Goal: Information Seeking & Learning: Learn about a topic

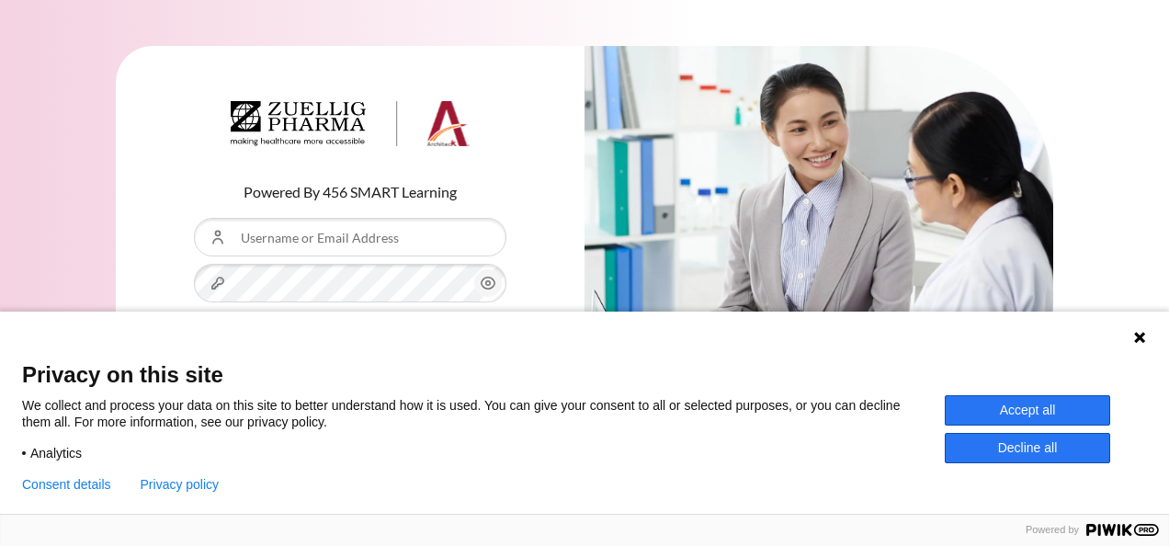
type input "[EMAIL_ADDRESS][DOMAIN_NAME]"
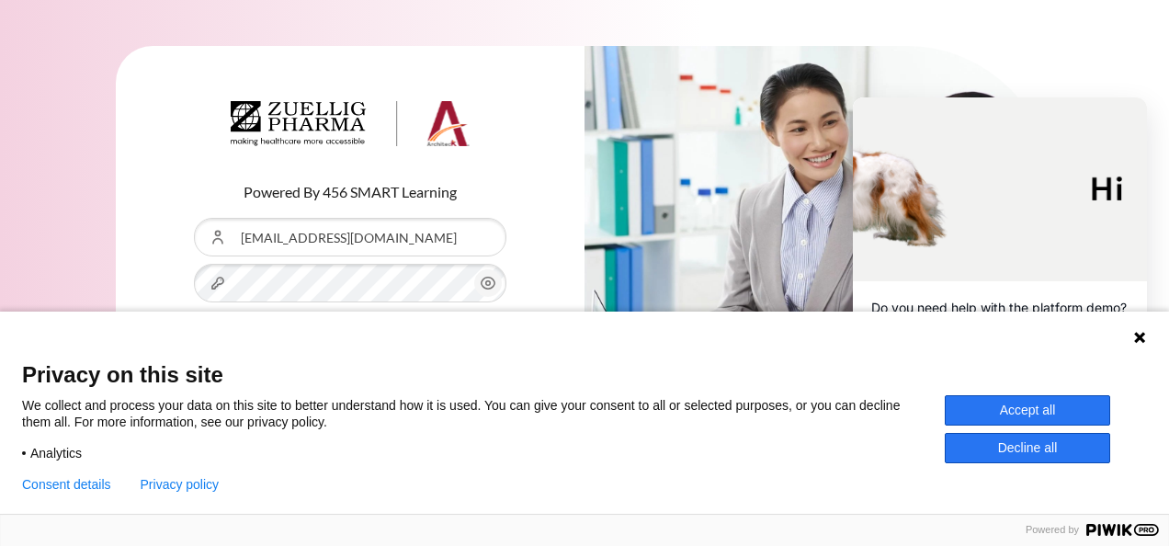
click at [487, 281] on circle "Content" at bounding box center [488, 283] width 5 height 5
click at [476, 346] on div "Language 1 Language 2 Language 3" at bounding box center [584, 335] width 1169 height 46
click at [1141, 336] on icon at bounding box center [1139, 337] width 11 height 11
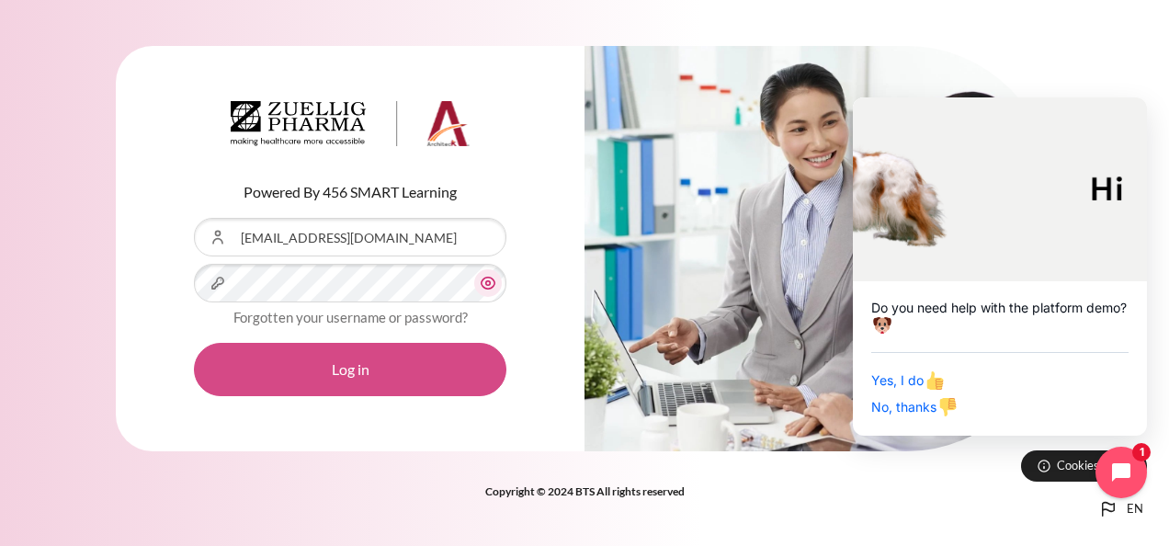
click at [341, 364] on button "Log in" at bounding box center [350, 369] width 312 height 53
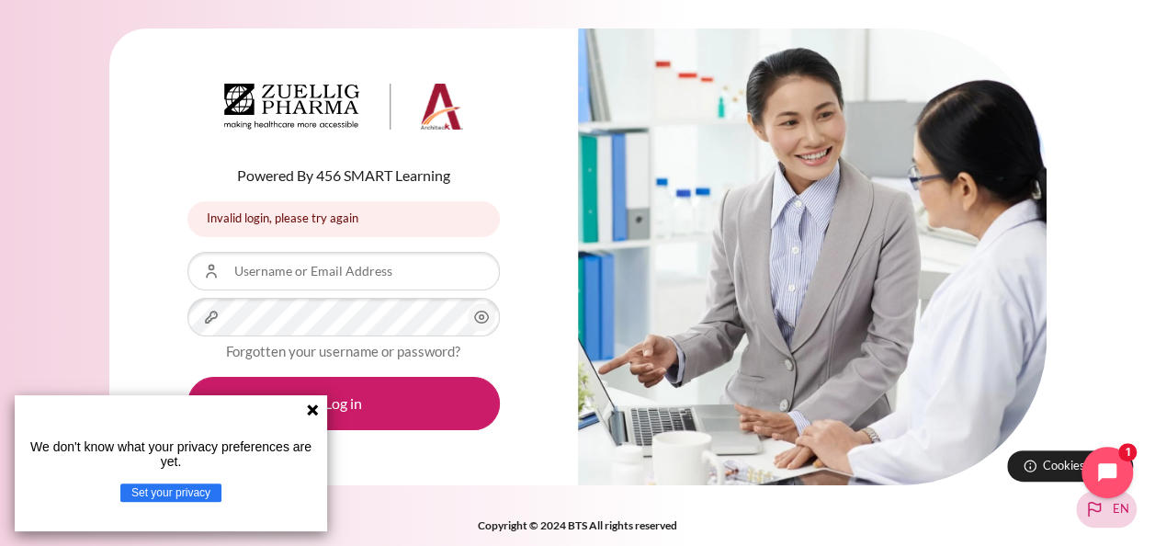
click at [1096, 510] on icon "Languages" at bounding box center [1095, 509] width 22 height 22
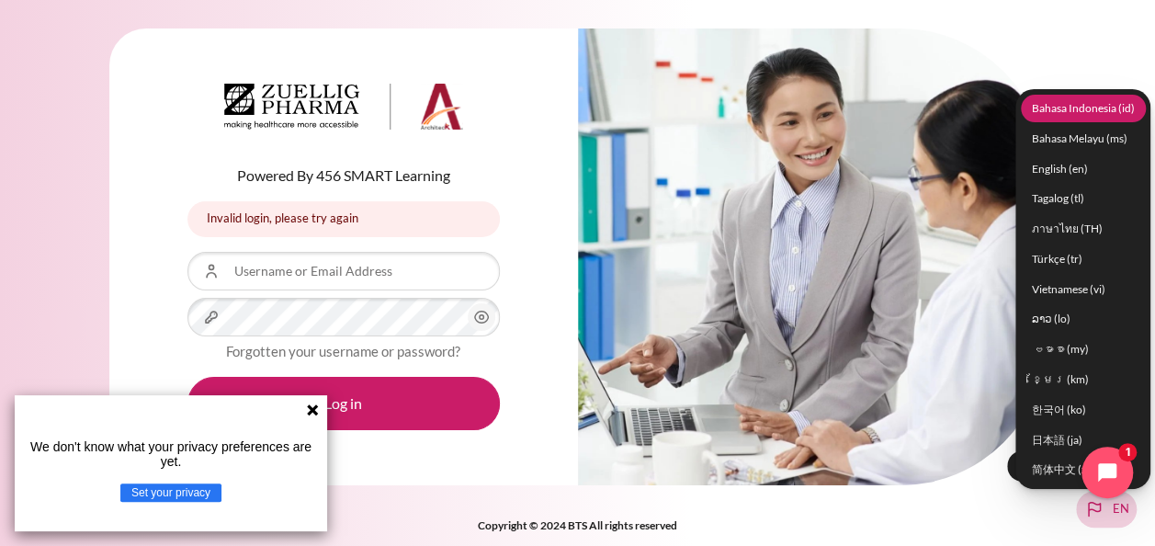
click at [1074, 103] on link "Bahasa Indonesia ‎(id)‎" at bounding box center [1083, 109] width 125 height 28
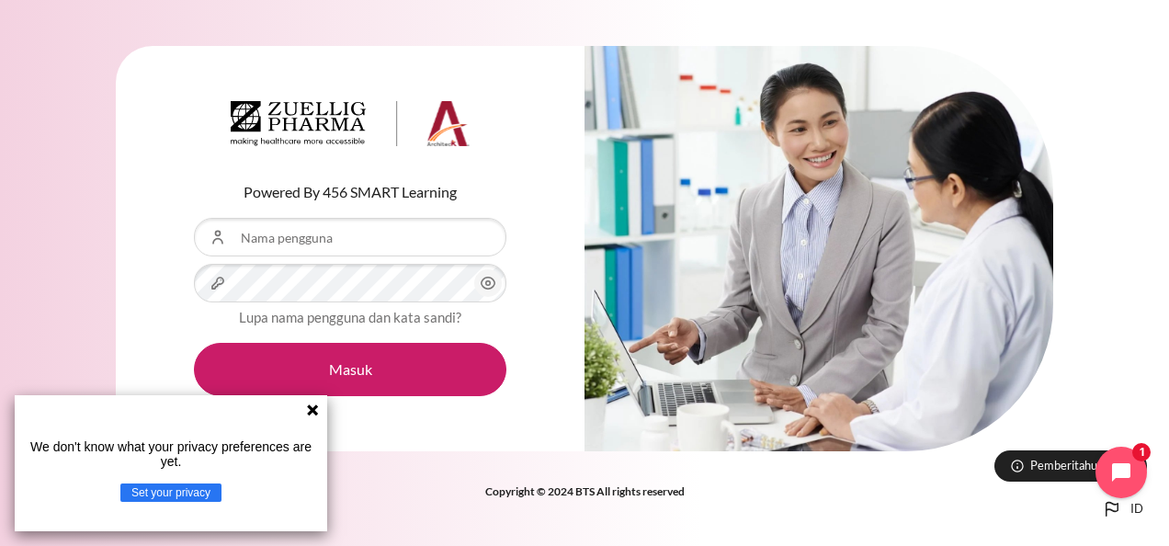
click at [69, 254] on div "Powered By 456 SMART Learning Nama pengguna Kata sandi Lupa nama pengguna dan k…" at bounding box center [584, 259] width 1169 height 483
click at [319, 246] on input "Nama pengguna" at bounding box center [350, 237] width 312 height 39
click at [123, 292] on div "Powered By 456 SMART Learning Nama pengguna Kata sandi Lupa nama pengguna dan k…" at bounding box center [350, 249] width 469 height 406
click at [232, 237] on input "Nama pengguna" at bounding box center [350, 237] width 312 height 39
type input "[EMAIL_ADDRESS][DOMAIN_NAME]"
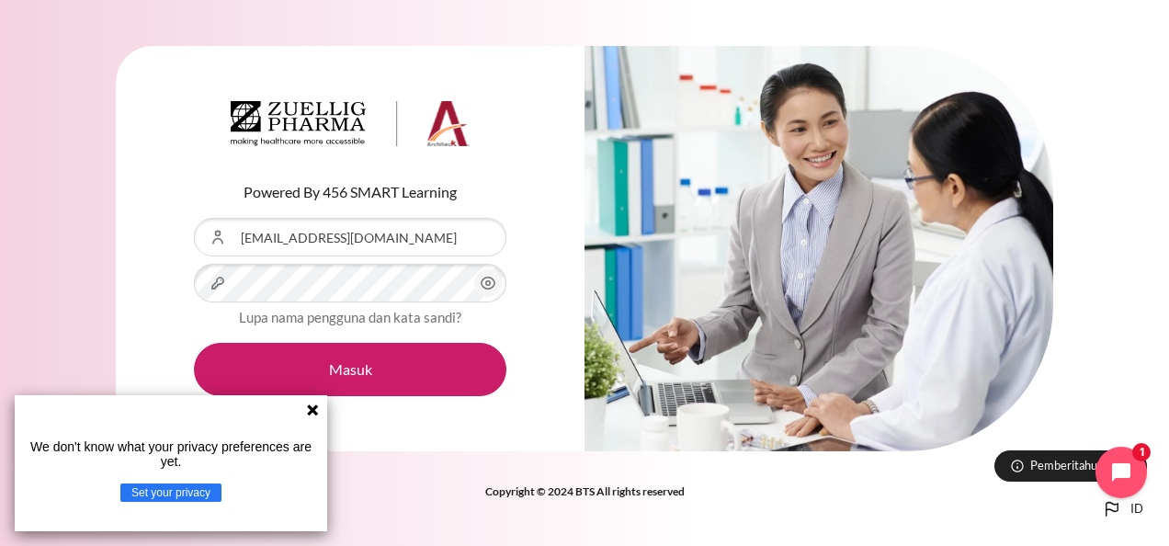
click at [487, 290] on icon "Konten" at bounding box center [489, 284] width 14 height 12
click at [310, 413] on icon at bounding box center [312, 409] width 11 height 11
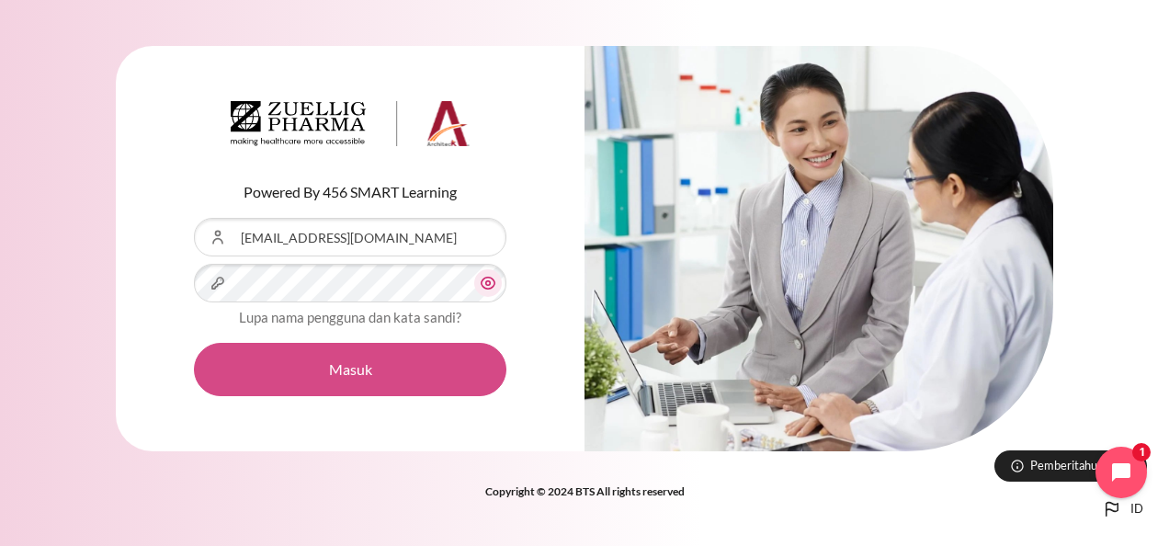
click at [376, 365] on button "Masuk" at bounding box center [350, 369] width 312 height 53
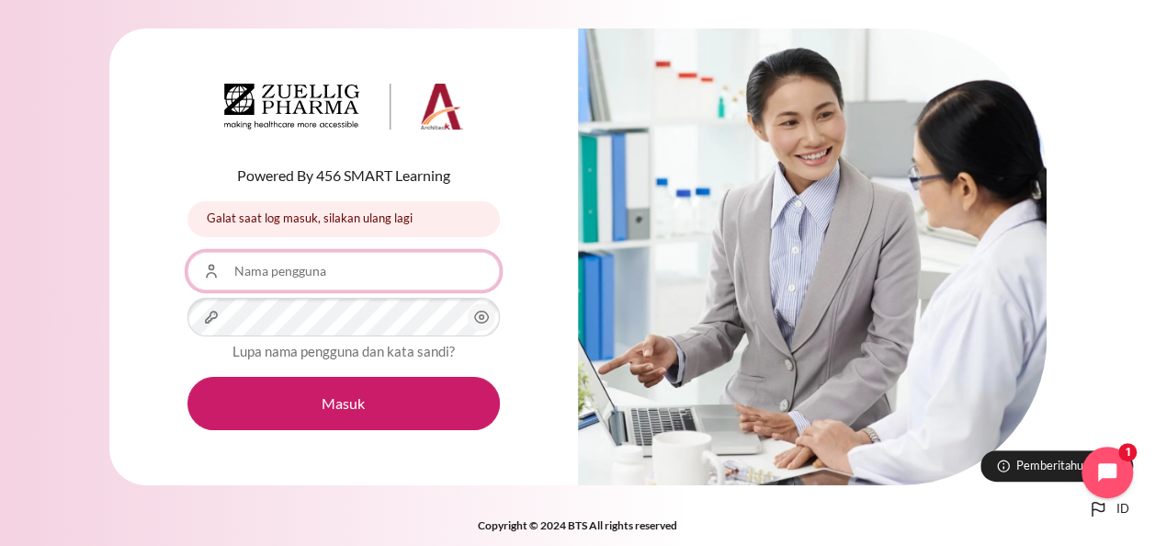
click at [342, 274] on input "Nama pengguna" at bounding box center [343, 271] width 312 height 39
type input "[EMAIL_ADDRESS][DOMAIN_NAME]"
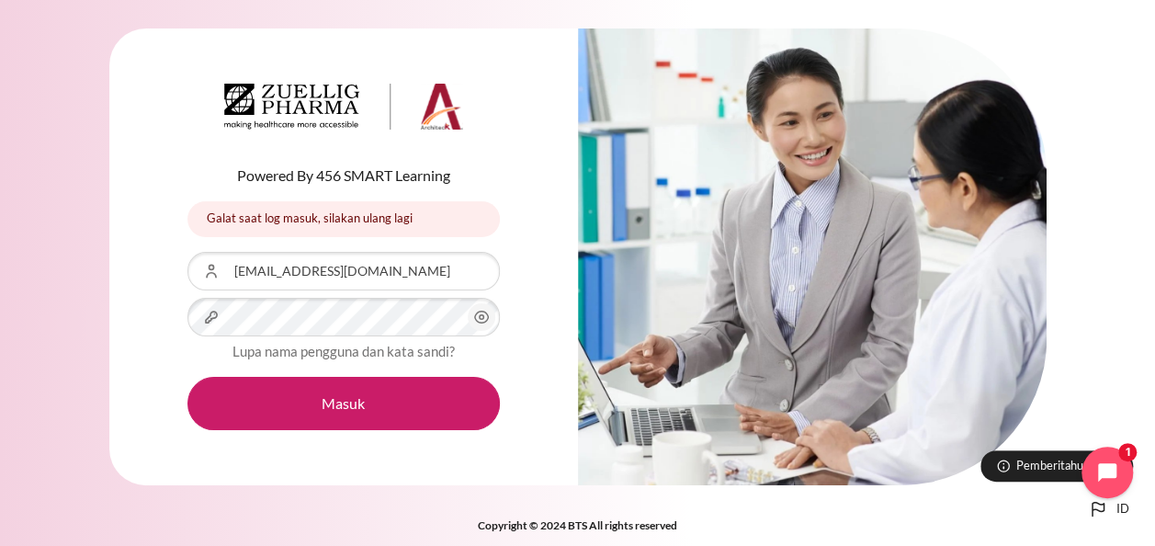
click at [489, 313] on icon "Konten" at bounding box center [482, 317] width 22 height 22
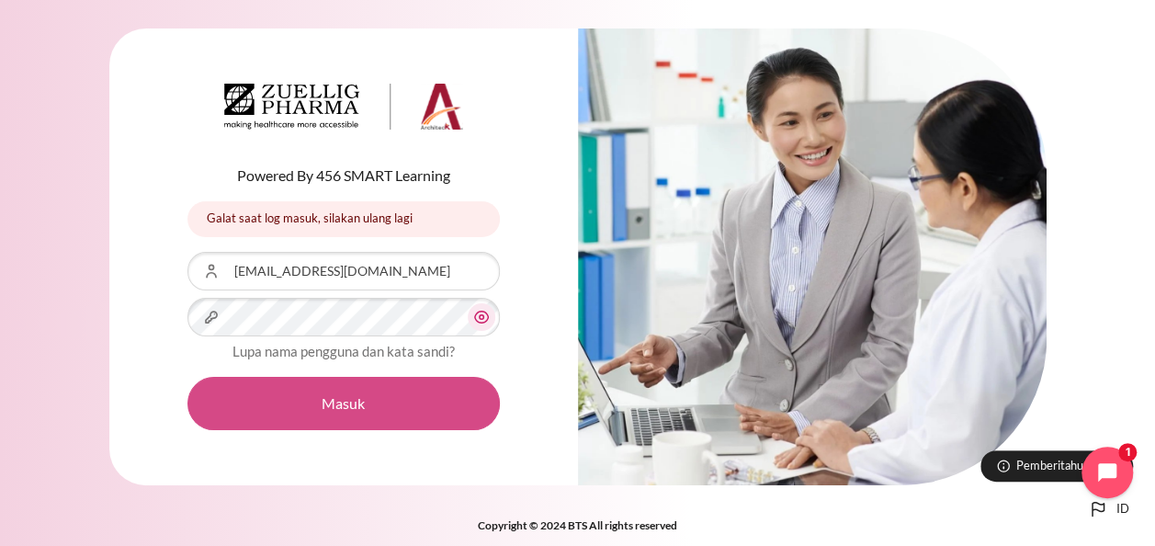
click at [344, 392] on button "Masuk" at bounding box center [343, 403] width 312 height 53
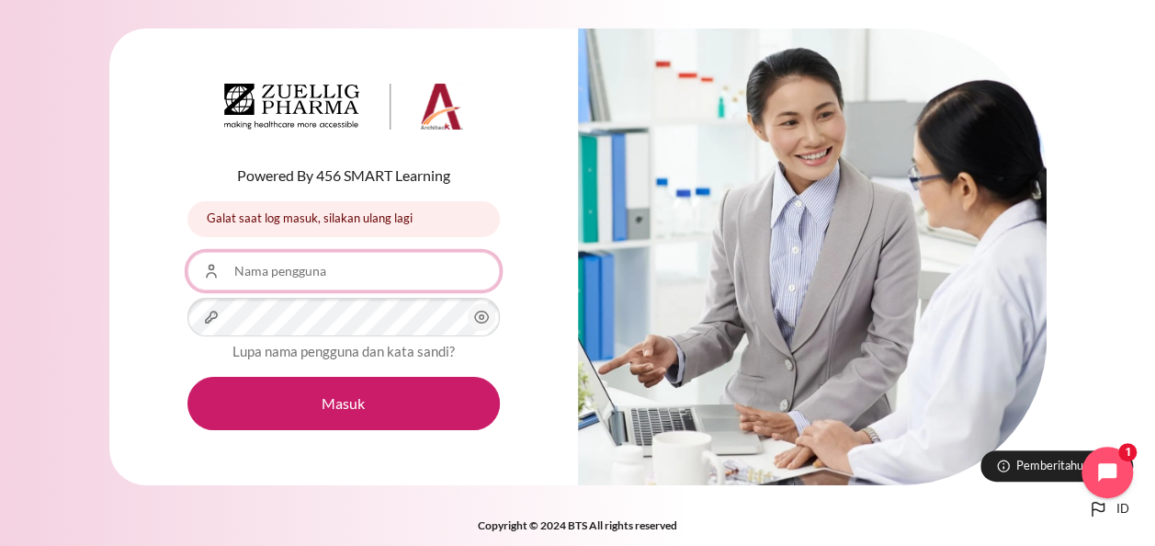
click at [350, 275] on input "Nama pengguna" at bounding box center [343, 271] width 312 height 39
type input "[EMAIL_ADDRESS][DOMAIN_NAME]"
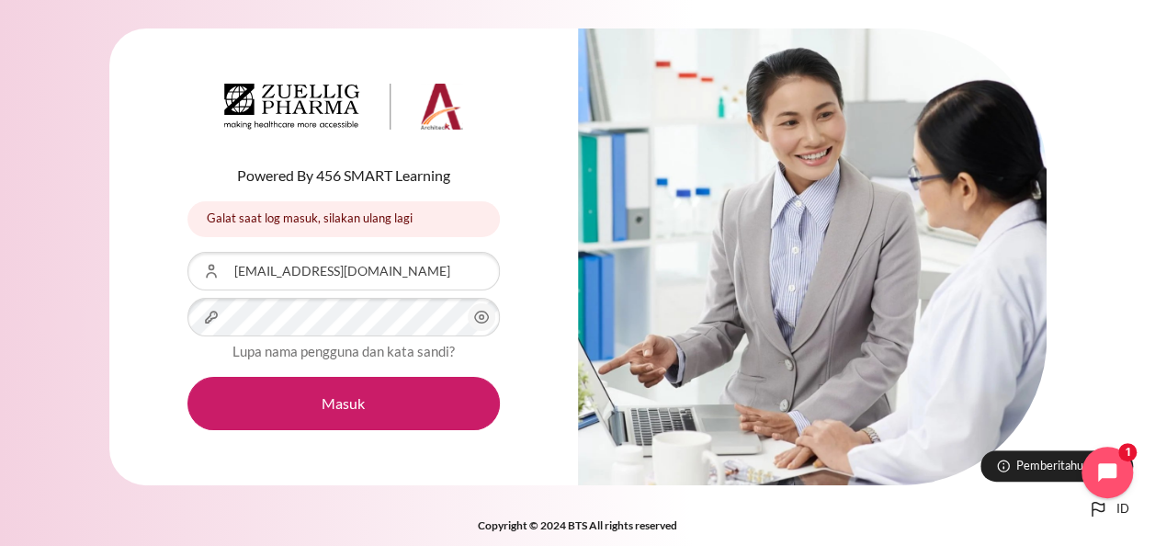
click at [487, 320] on icon "Konten" at bounding box center [482, 317] width 22 height 22
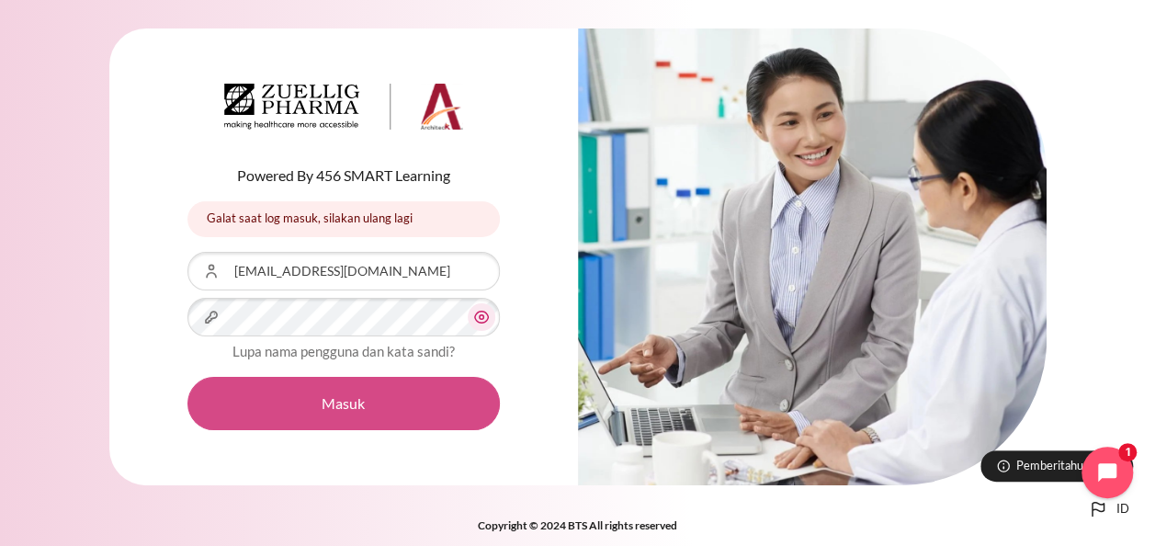
click at [335, 394] on button "Masuk" at bounding box center [343, 403] width 312 height 53
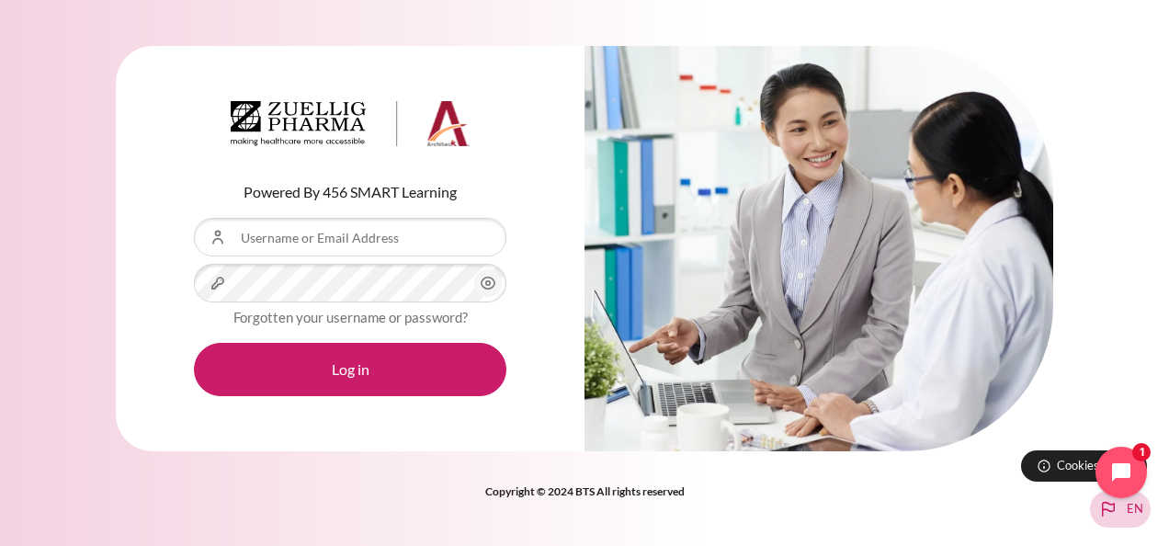
click at [1136, 510] on span "en" at bounding box center [1135, 509] width 17 height 18
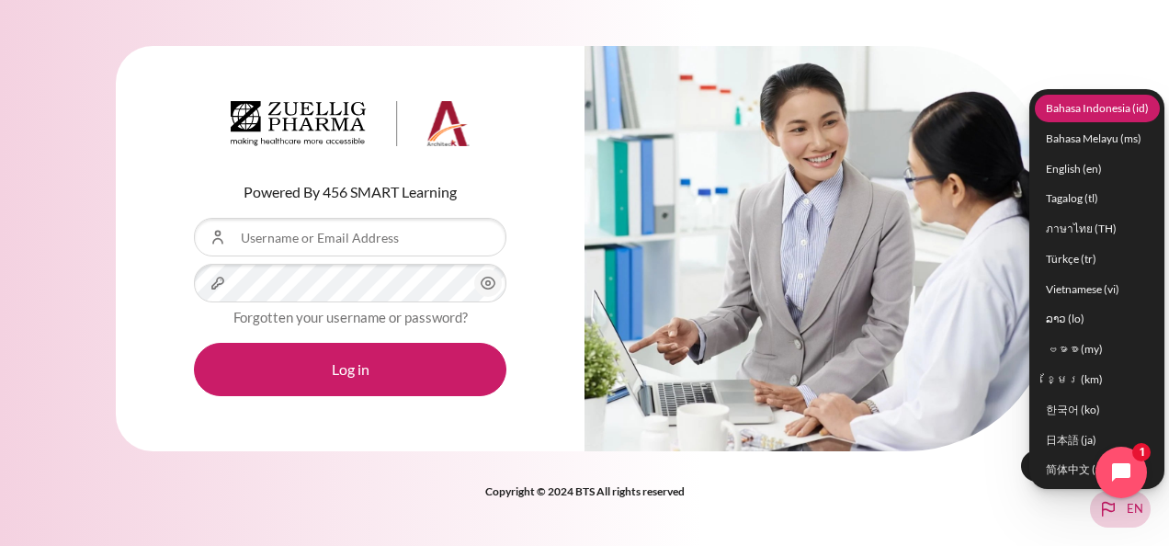
click at [1075, 104] on link "Bahasa Indonesia ‎(id)‎" at bounding box center [1097, 109] width 125 height 28
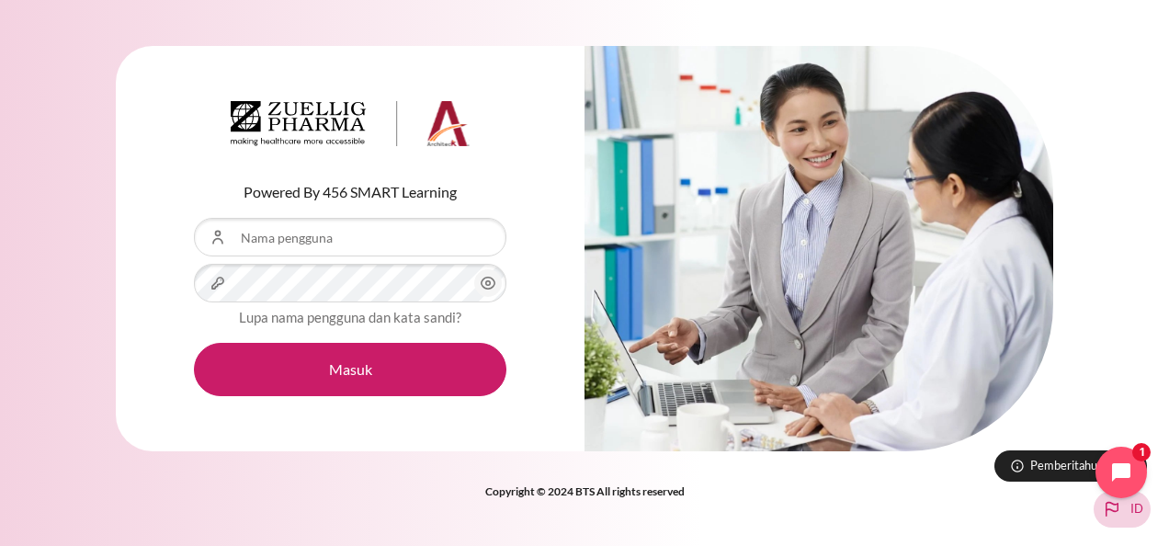
click at [1141, 504] on span "id" at bounding box center [1136, 509] width 13 height 18
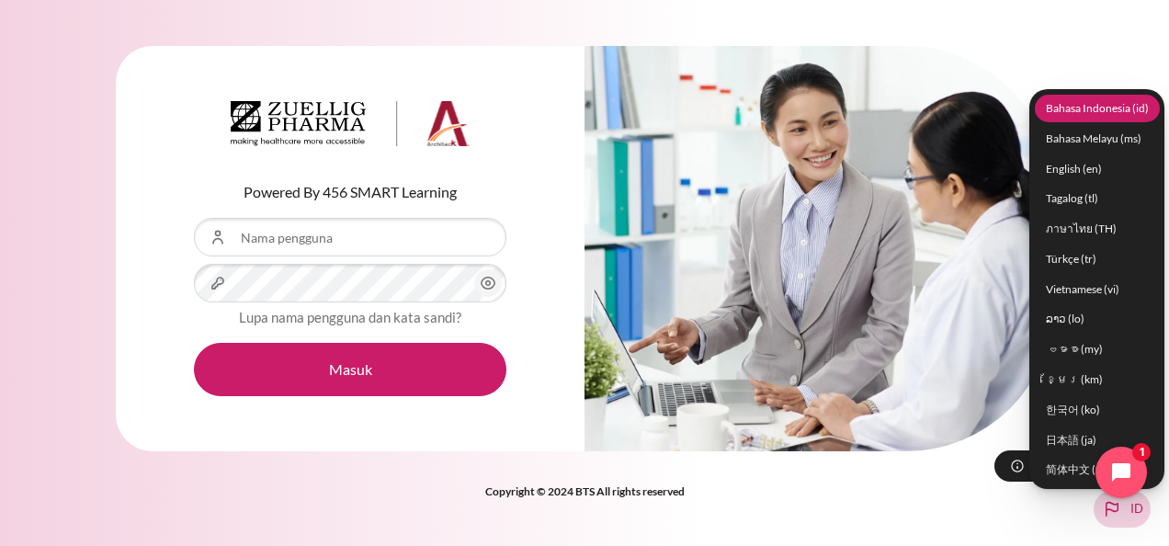
click at [1097, 105] on link "Bahasa Indonesia ‎(id)‎" at bounding box center [1097, 109] width 125 height 28
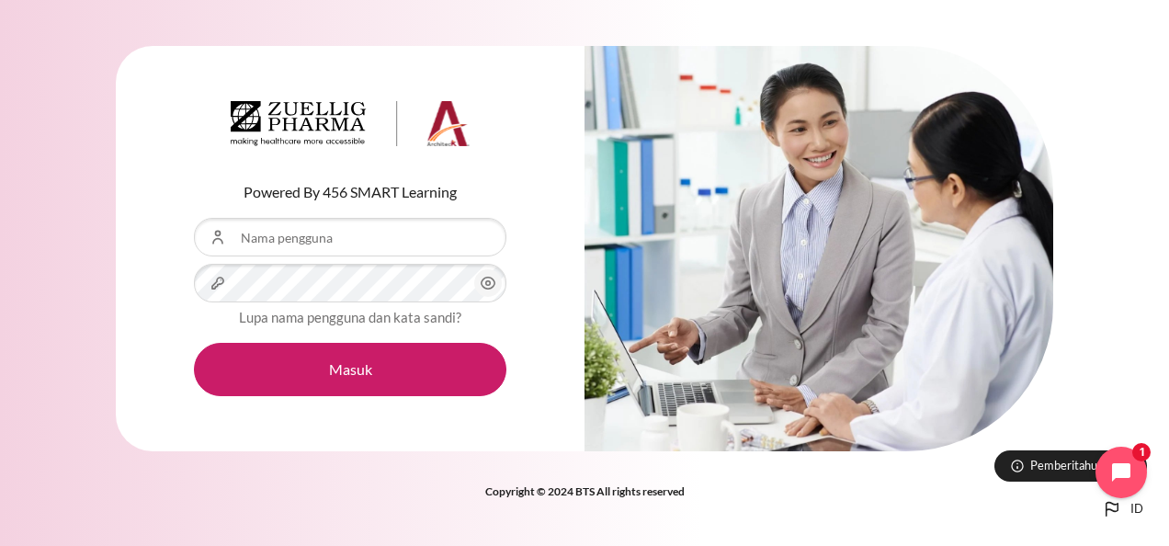
type input "[EMAIL_ADDRESS][DOMAIN_NAME]"
click at [486, 280] on icon "Konten" at bounding box center [488, 283] width 22 height 22
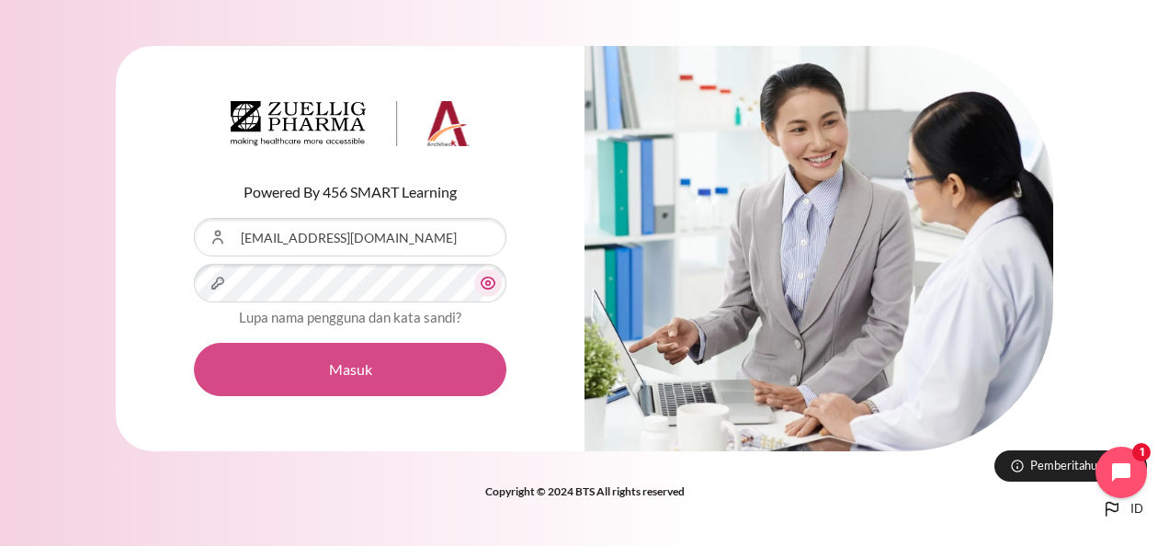
click at [344, 367] on button "Masuk" at bounding box center [350, 369] width 312 height 53
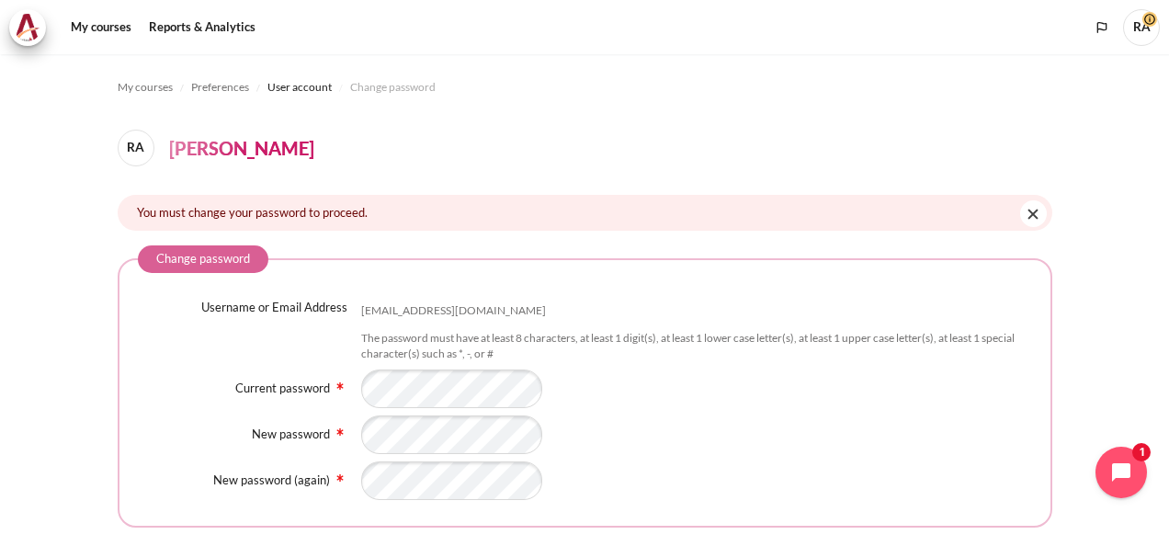
click at [840, 406] on div "Content" at bounding box center [696, 388] width 671 height 39
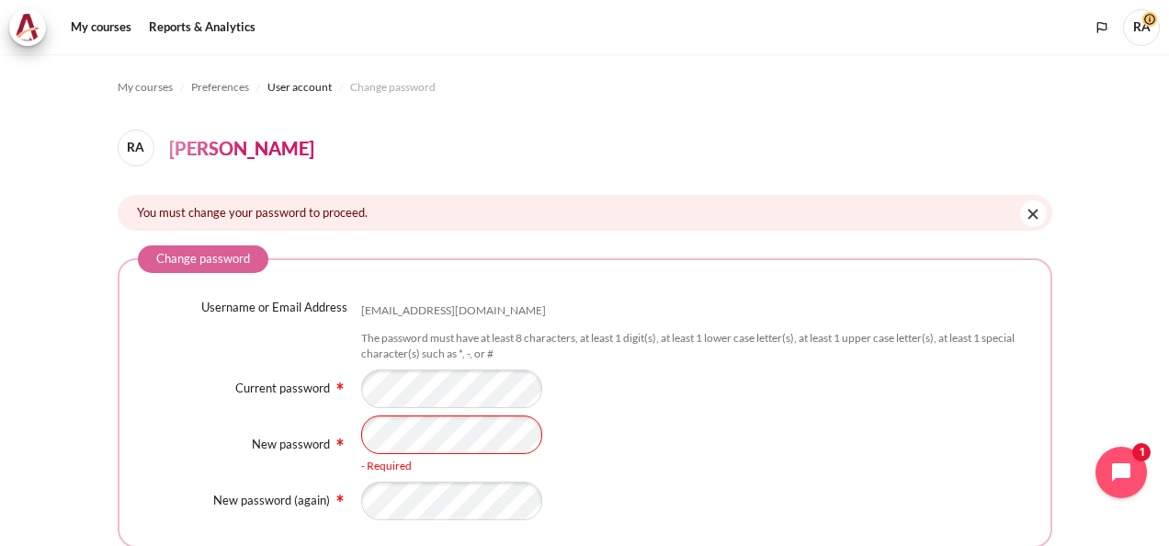
click at [831, 429] on div "- Required" at bounding box center [696, 444] width 671 height 59
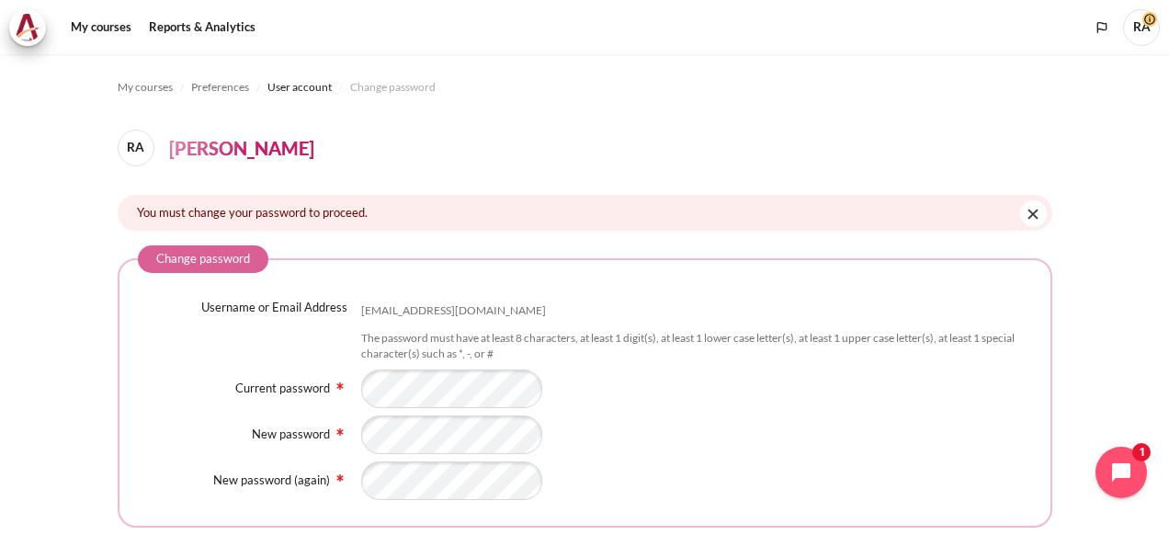
click at [448, 482] on div "Username or Email Address ragung@zuelligpharma.com The password must have at le…" at bounding box center [585, 399] width 894 height 201
click at [829, 487] on div "Content" at bounding box center [696, 480] width 671 height 39
click at [197, 257] on legend "Change password" at bounding box center [203, 259] width 131 height 28
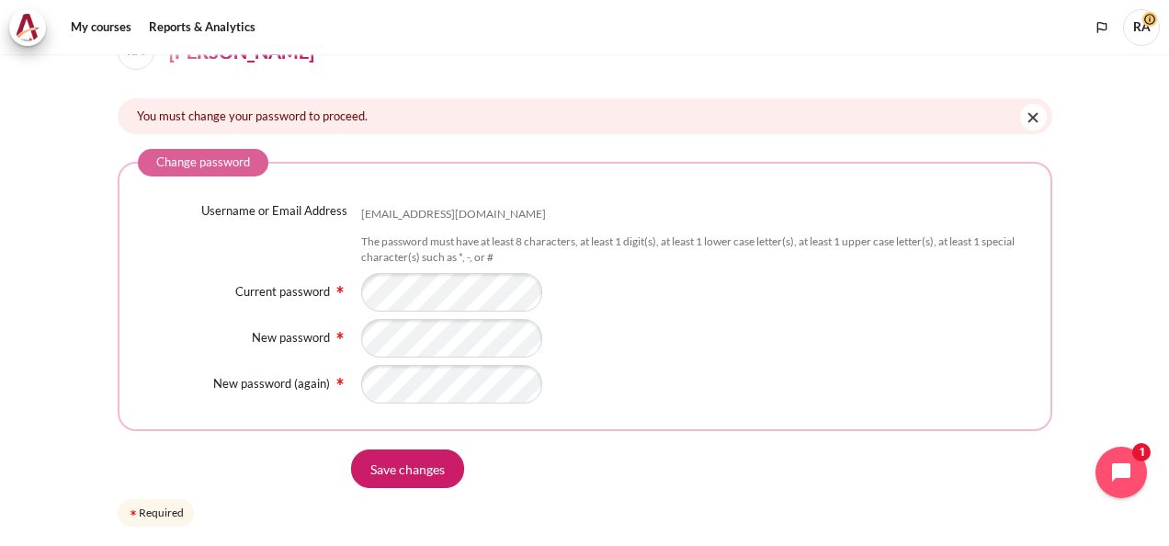
scroll to position [153, 0]
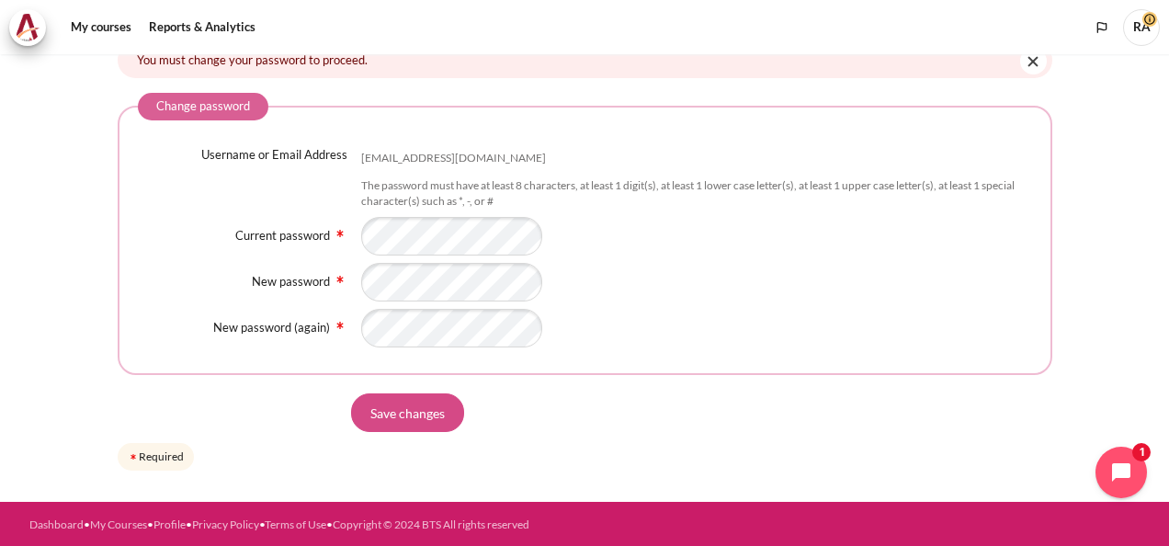
click at [395, 409] on input "Save changes" at bounding box center [407, 412] width 113 height 39
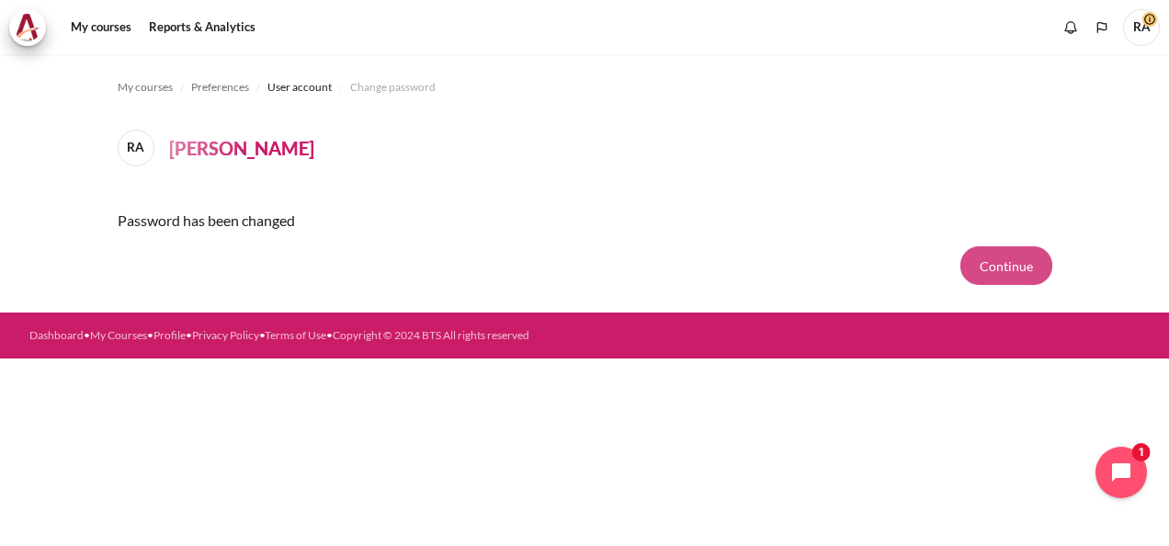
click at [1011, 264] on button "Continue" at bounding box center [1006, 265] width 92 height 39
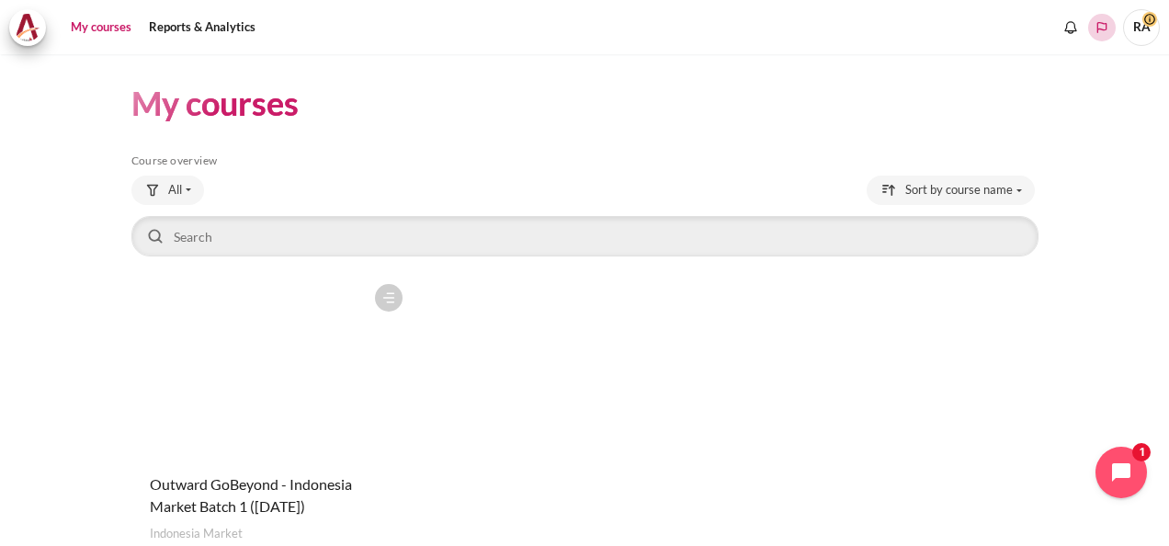
click at [1098, 28] on icon "Languages" at bounding box center [1102, 27] width 10 height 11
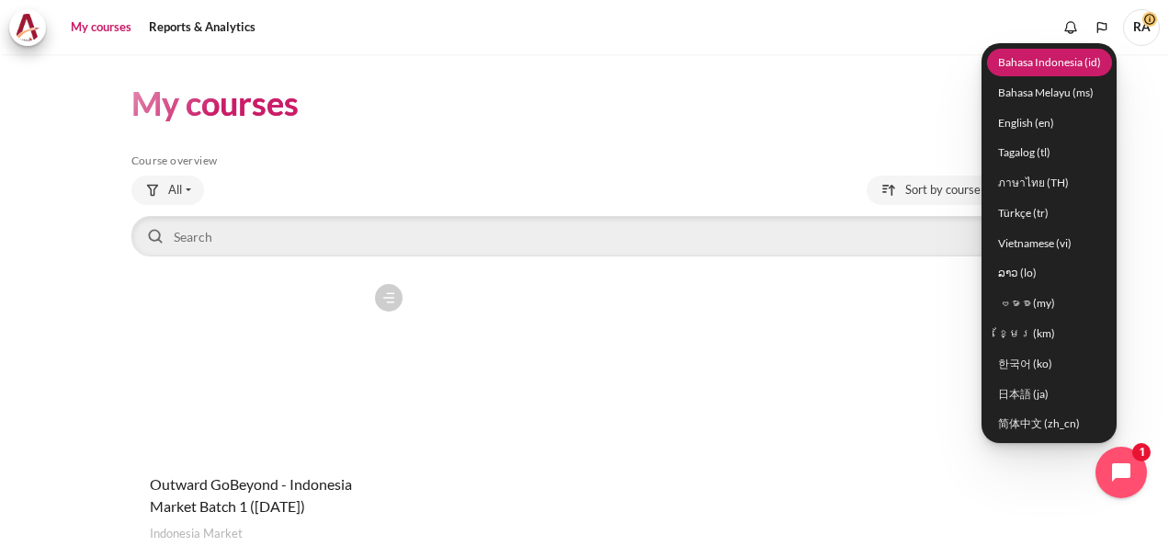
click at [1064, 55] on link "Bahasa Indonesia ‎(id)‎" at bounding box center [1049, 62] width 125 height 28
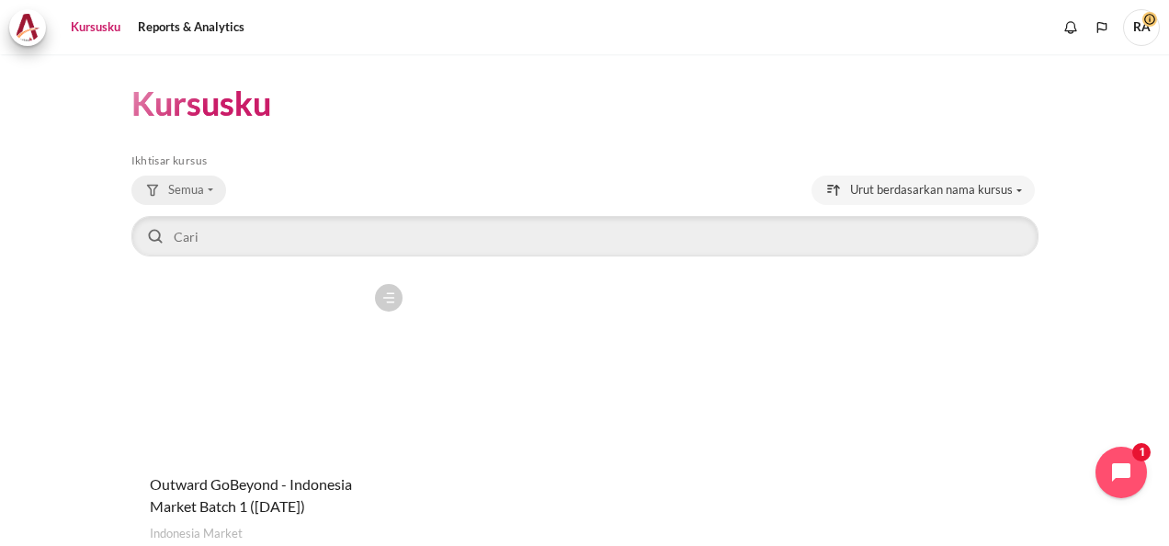
click at [204, 180] on button "Semua" at bounding box center [178, 190] width 95 height 29
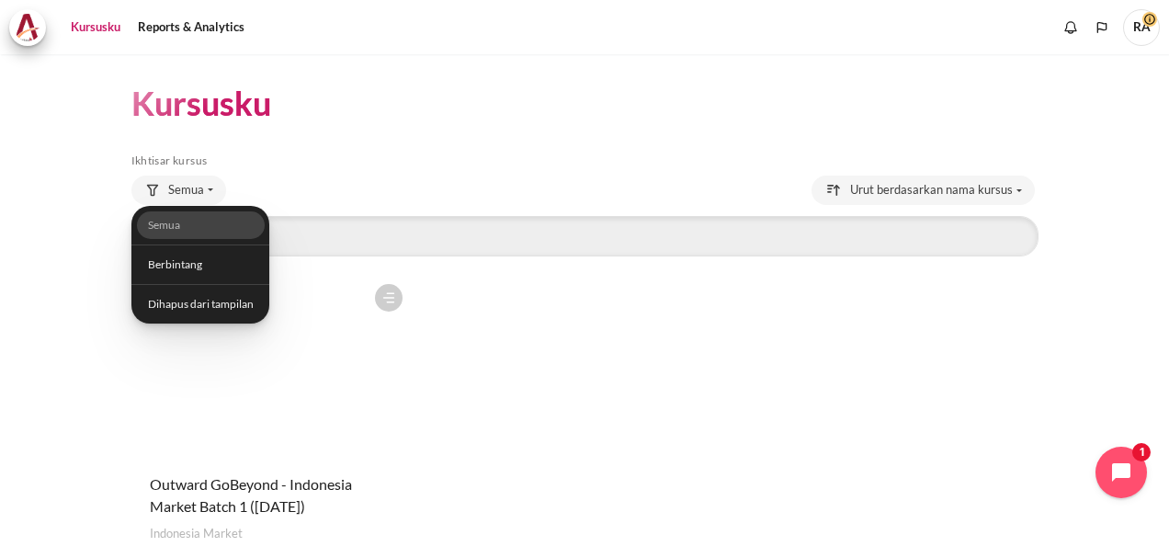
click at [431, 149] on div "Kursusku Abaikan Ikhtisar kursus Ikhtisar kursus Semua Semua" at bounding box center [584, 340] width 907 height 572
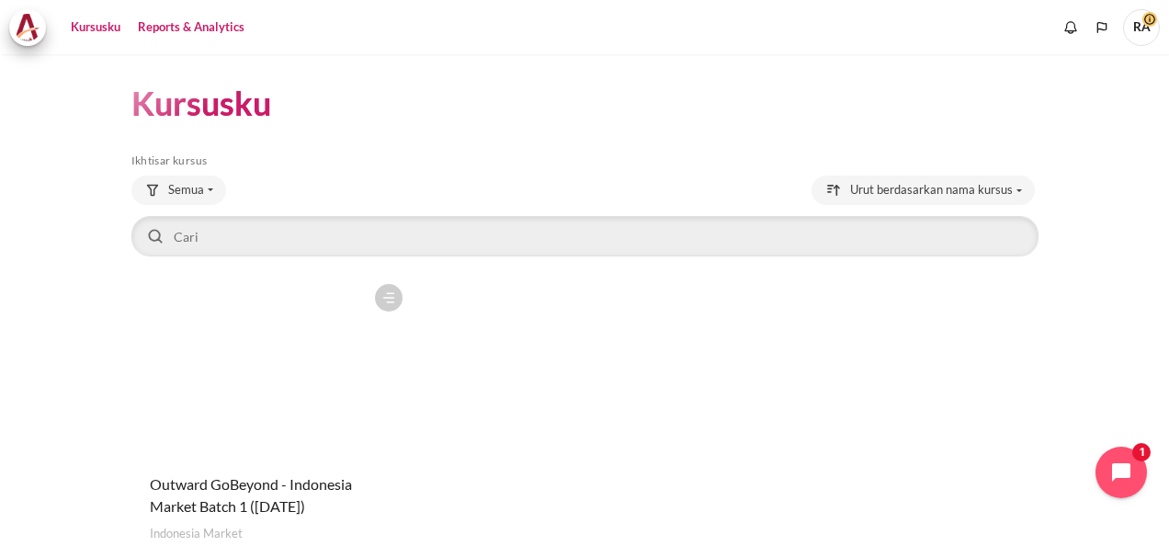
click at [181, 22] on link "Reports & Analytics" at bounding box center [190, 27] width 119 height 37
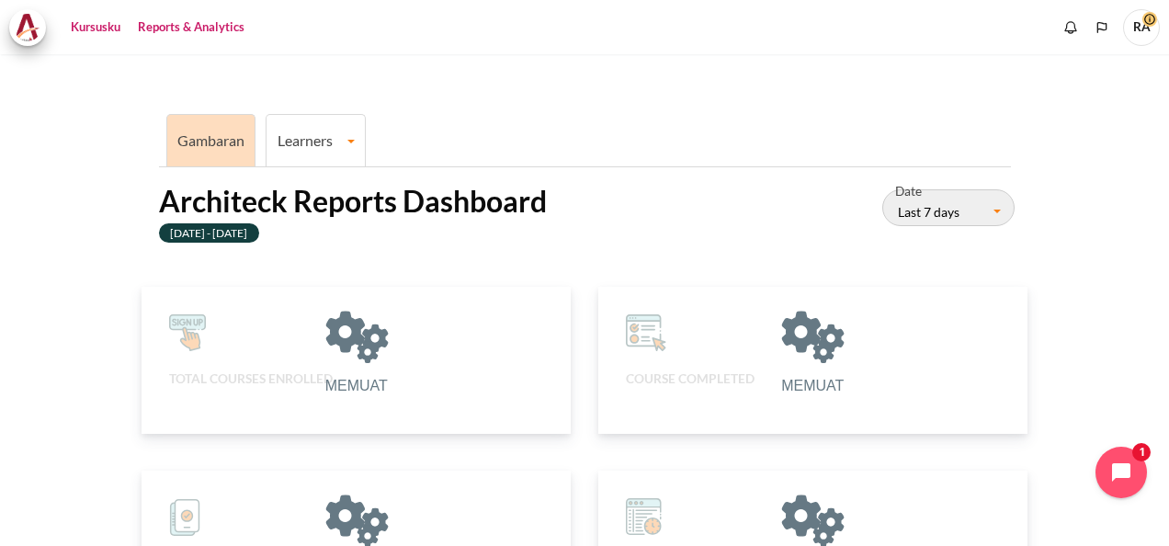
scroll to position [15, 15]
click at [74, 29] on link "Kursusku" at bounding box center [95, 27] width 62 height 37
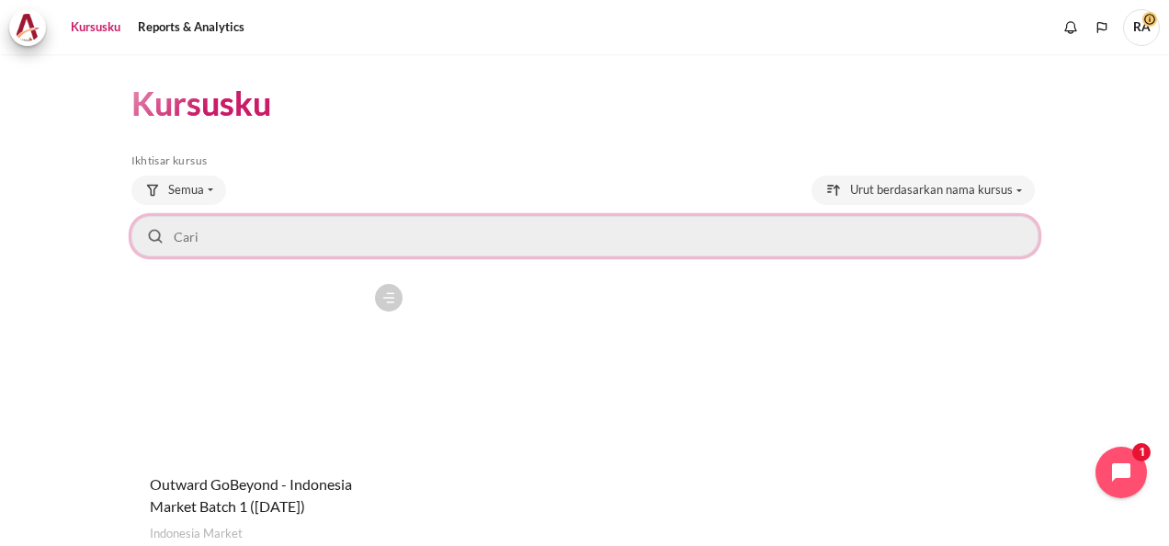
click at [195, 233] on input "Cari kursus" at bounding box center [584, 236] width 907 height 40
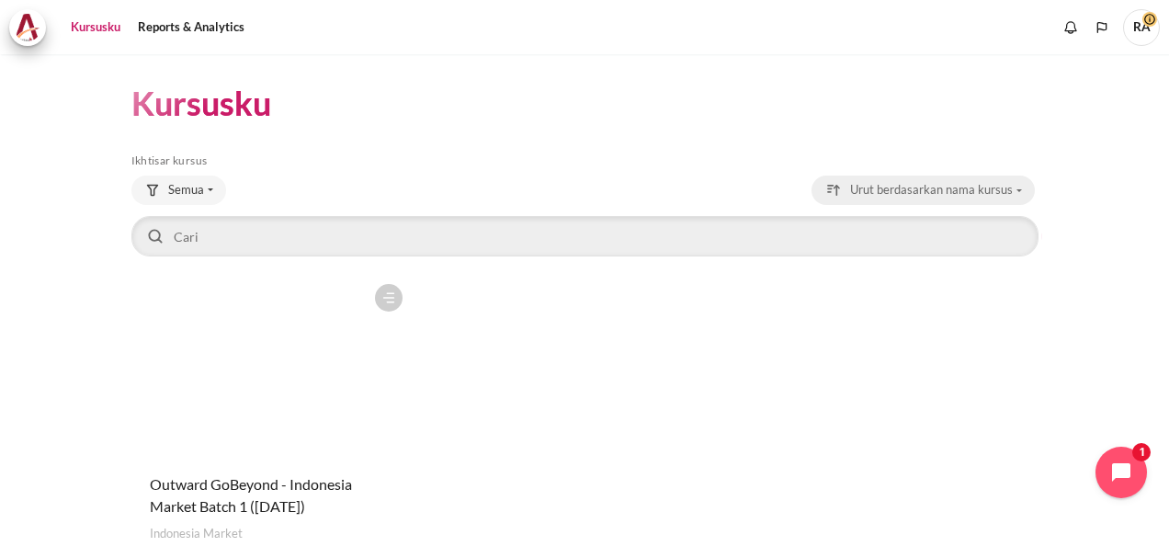
click at [1011, 186] on button "Urut berdasarkan nama kursus" at bounding box center [923, 190] width 223 height 29
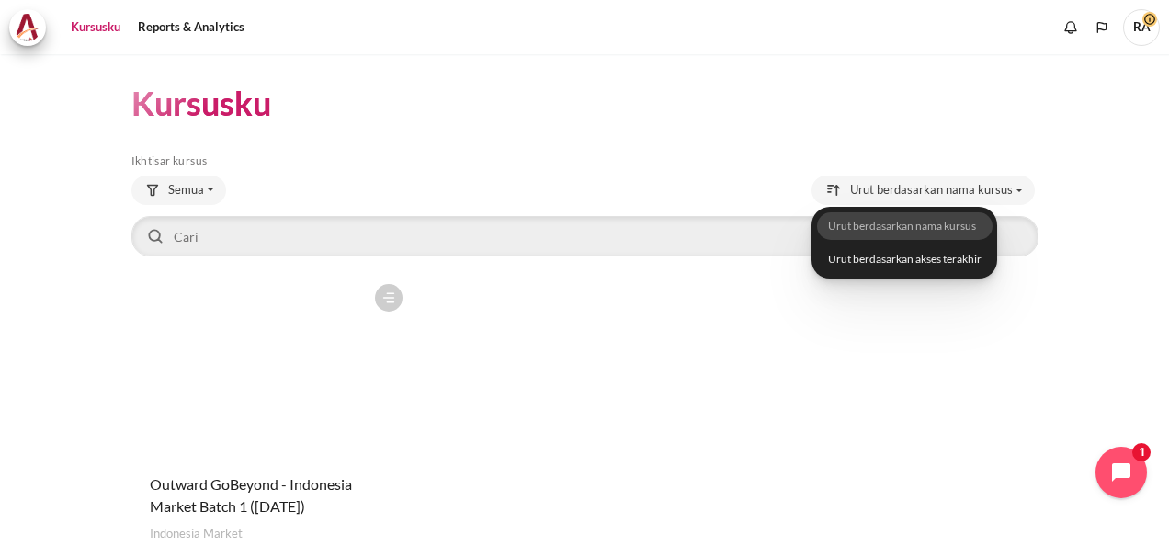
click at [698, 421] on div "Kursus ditandai bintang Aksi untuk kursus Outward GoBeyond - Indonesia Market B…" at bounding box center [584, 435] width 907 height 320
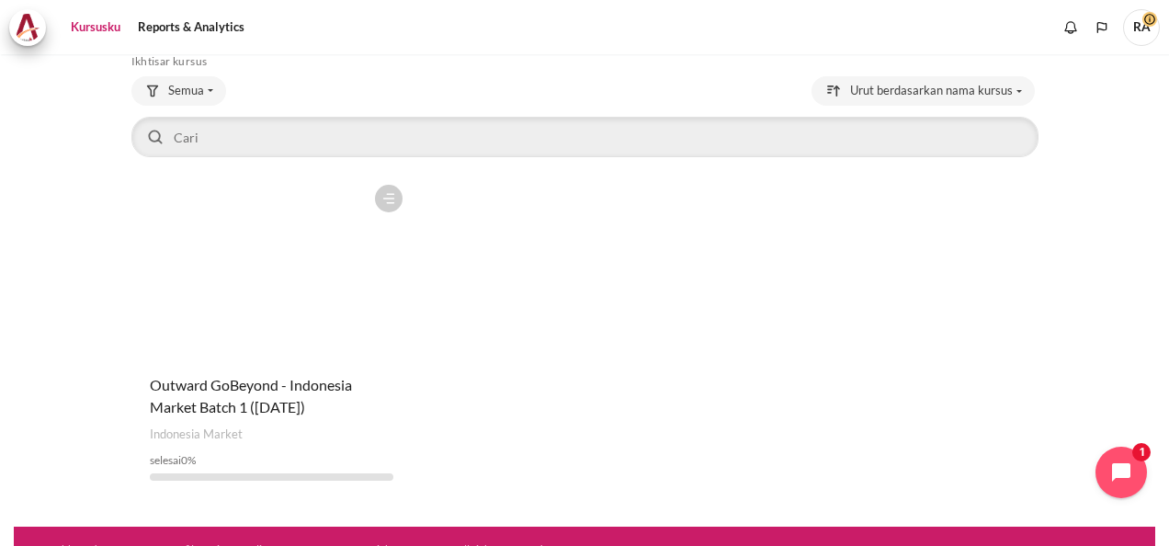
scroll to position [125, 0]
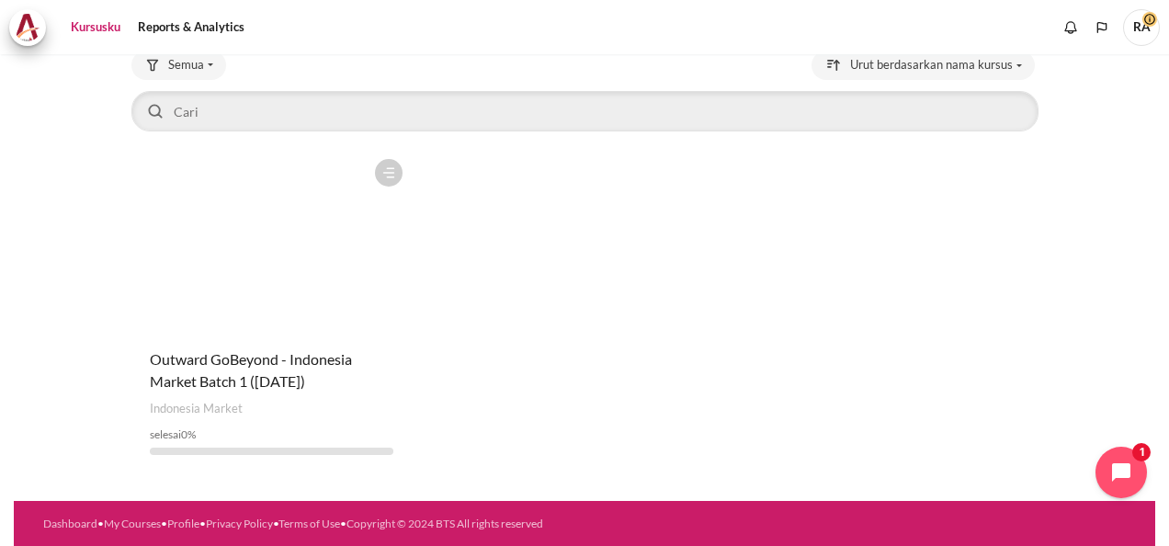
click at [253, 244] on figure "Konten" at bounding box center [271, 242] width 280 height 184
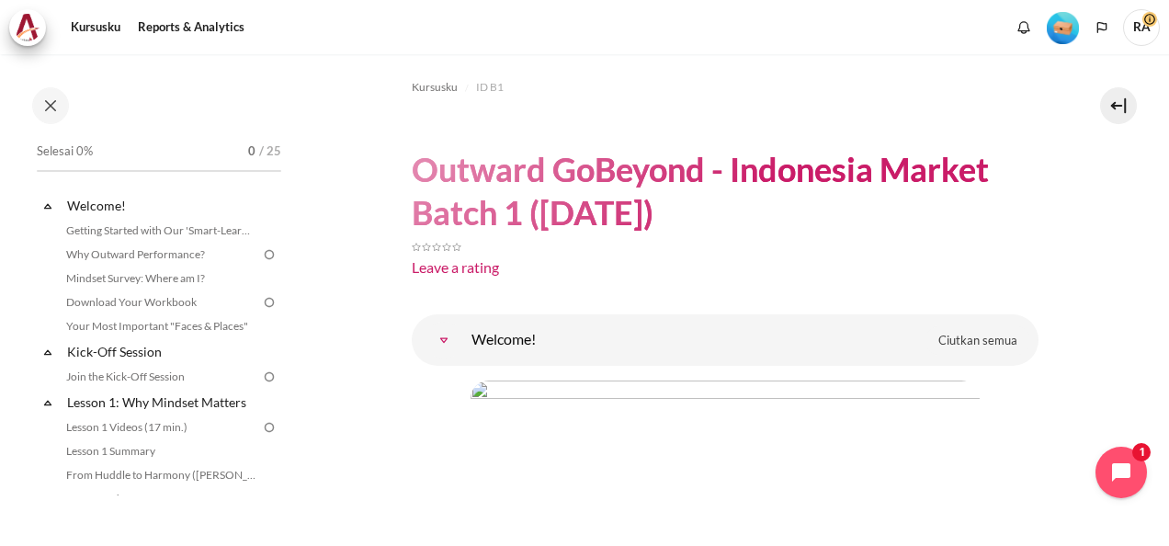
click at [261, 251] on img at bounding box center [269, 254] width 17 height 17
click at [186, 250] on link "Why Outward Performance?" at bounding box center [161, 255] width 200 height 22
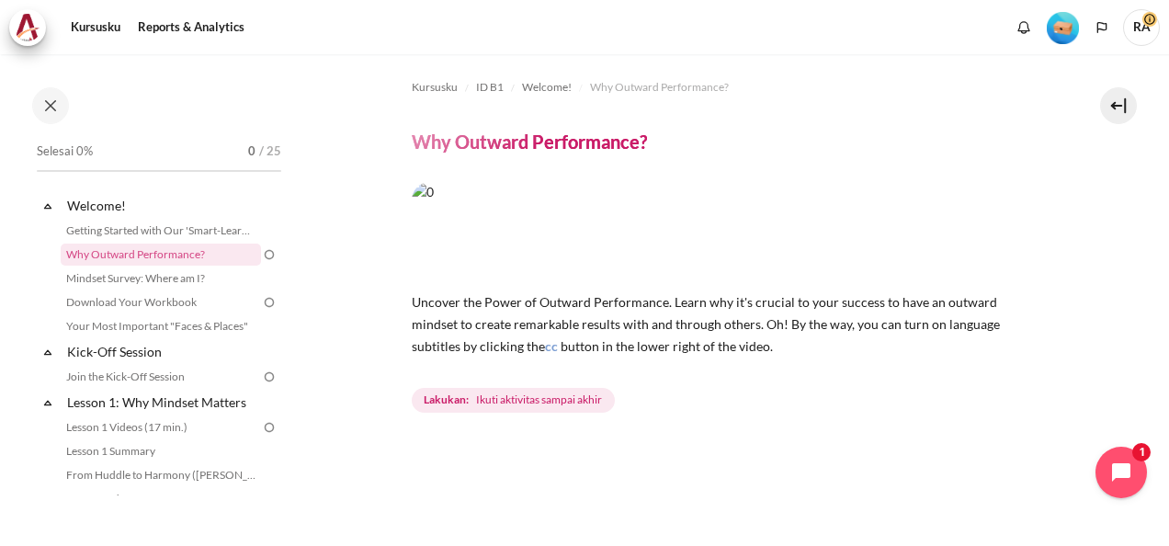
click at [1153, 205] on div "Kursusku ID B1 Welcome! Why Outward Performance? Why Outward Performance? cc" at bounding box center [584, 300] width 1169 height 492
drag, startPoint x: 1153, startPoint y: 205, endPoint x: 906, endPoint y: 129, distance: 257.9
click at [906, 129] on div "Kursusku ID B1 Welcome! Why Outward Performance? Why Outward Performance? cc bu…" at bounding box center [725, 525] width 627 height 943
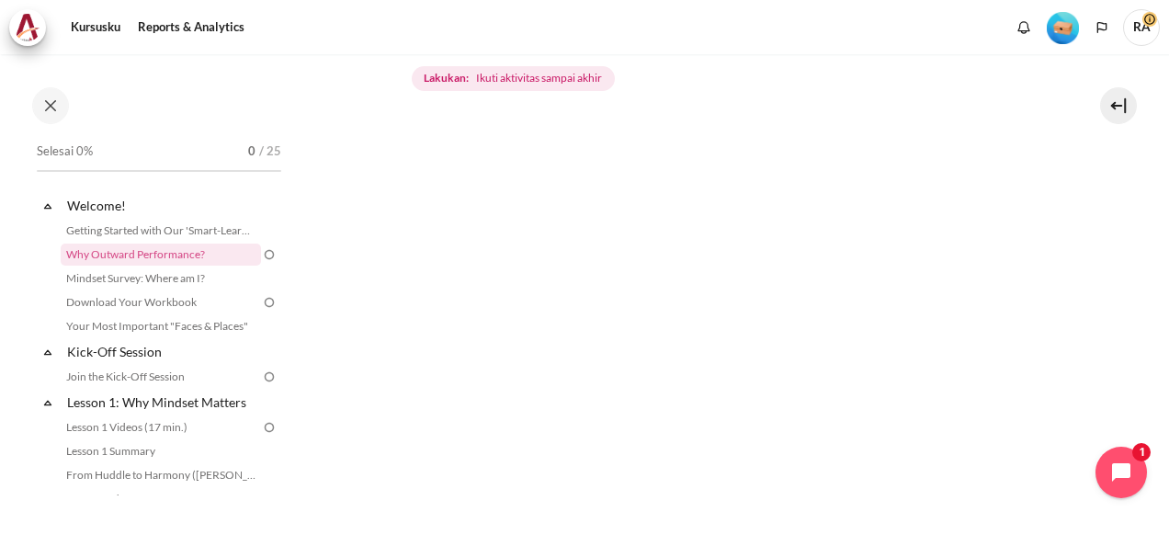
scroll to position [368, 0]
click at [913, 86] on div "Konten" at bounding box center [725, 87] width 627 height 22
click at [719, 124] on div "Next" at bounding box center [725, 339] width 627 height 526
click at [787, 88] on div "Konten" at bounding box center [725, 87] width 627 height 22
click at [743, 86] on div "Konten" at bounding box center [725, 87] width 627 height 22
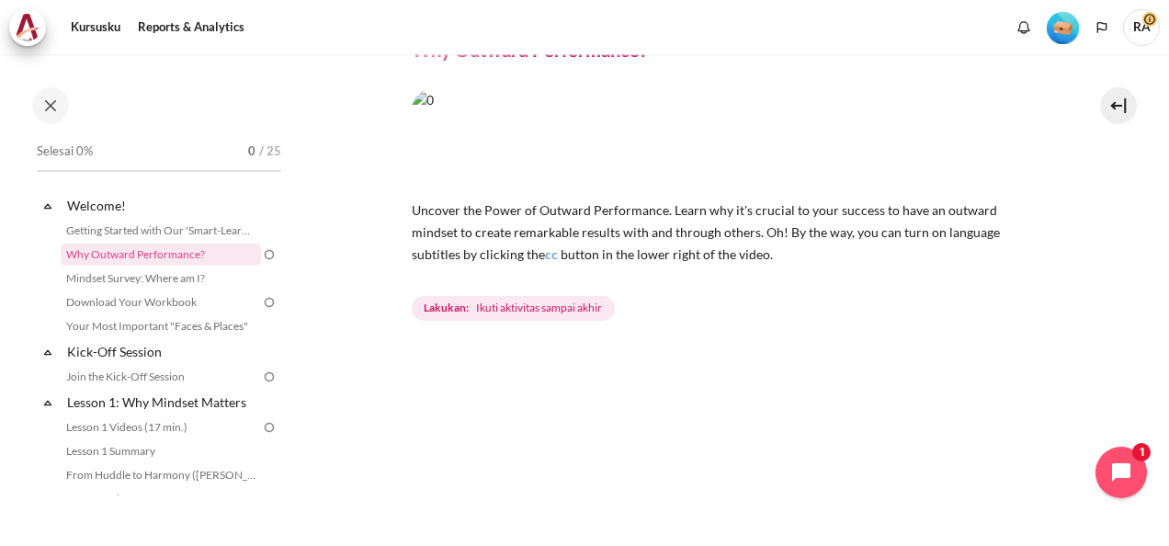
scroll to position [0, 0]
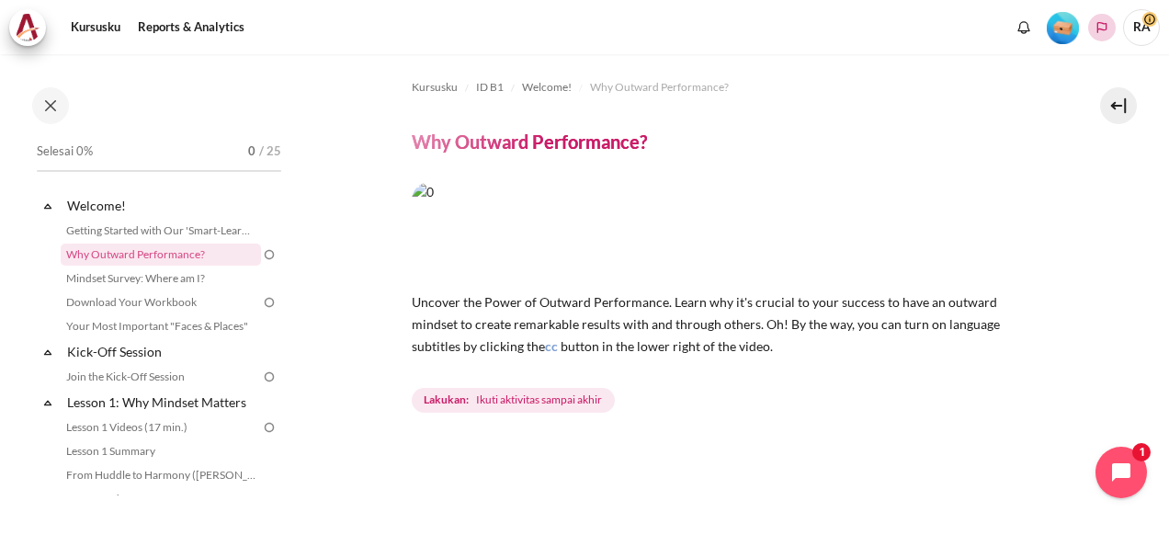
click at [1100, 28] on polyline "Languages" at bounding box center [1102, 27] width 15 height 15
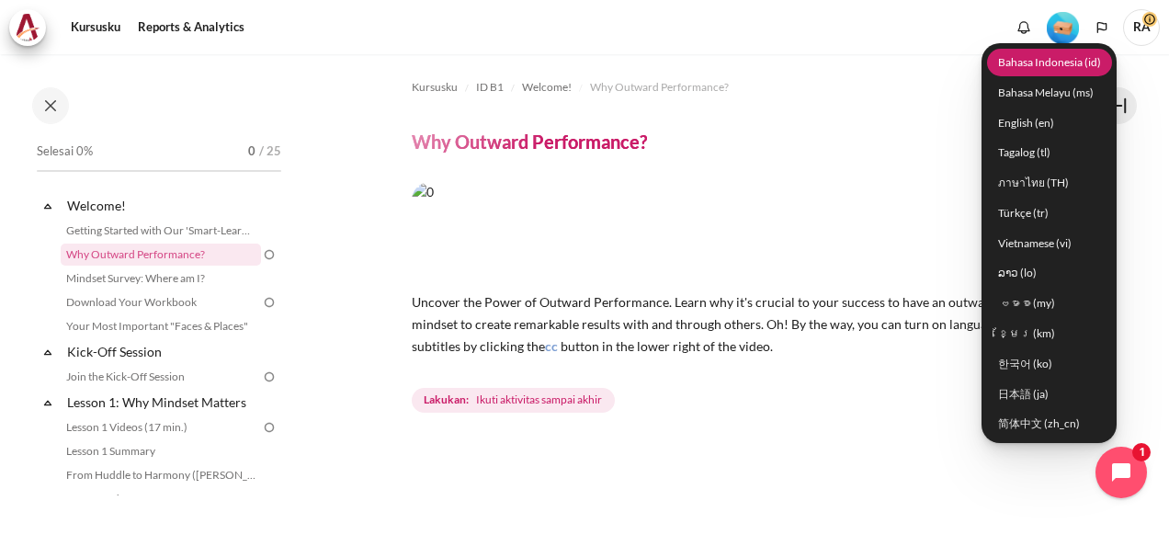
click at [1064, 64] on link "Bahasa Indonesia ‎(id)‎" at bounding box center [1049, 62] width 125 height 28
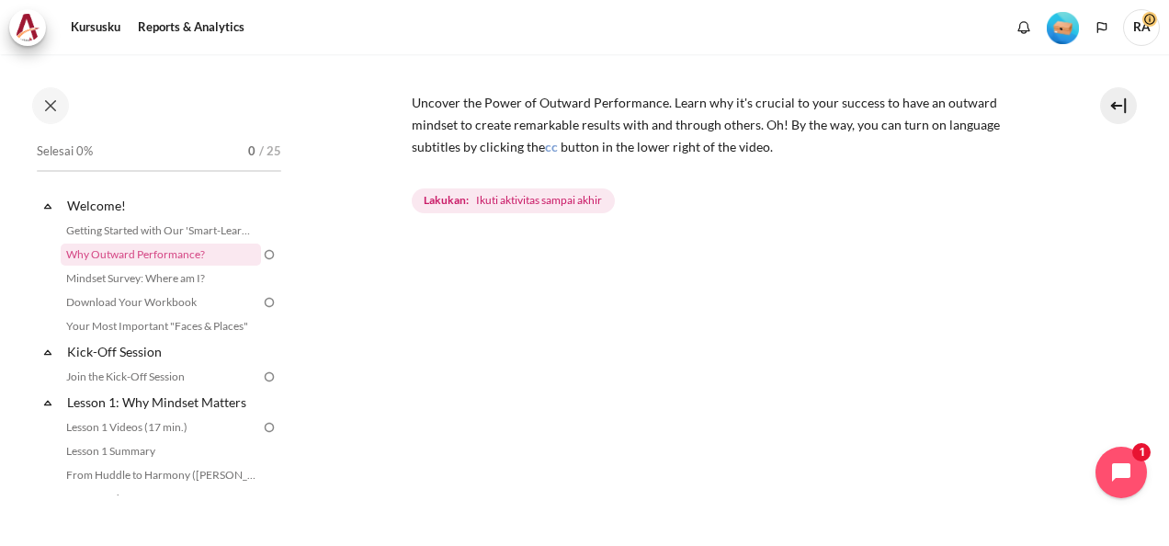
scroll to position [368, 0]
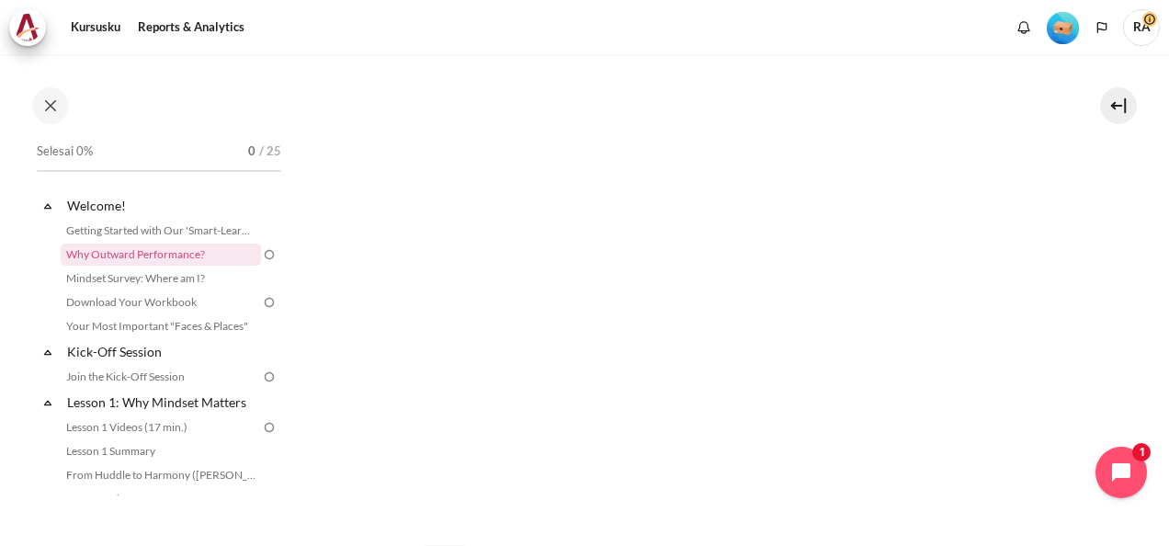
click at [717, 92] on div "Konten" at bounding box center [725, 87] width 627 height 22
click at [189, 305] on link "Download Your Workbook" at bounding box center [161, 302] width 200 height 22
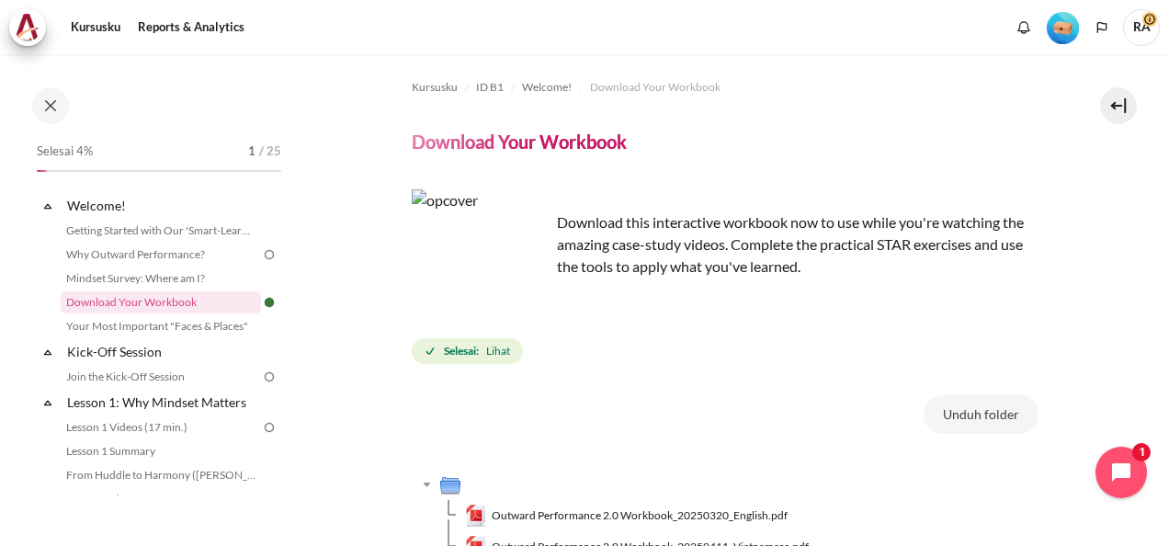
click at [261, 254] on img at bounding box center [269, 254] width 17 height 17
click at [134, 252] on link "Why Outward Performance?" at bounding box center [161, 255] width 200 height 22
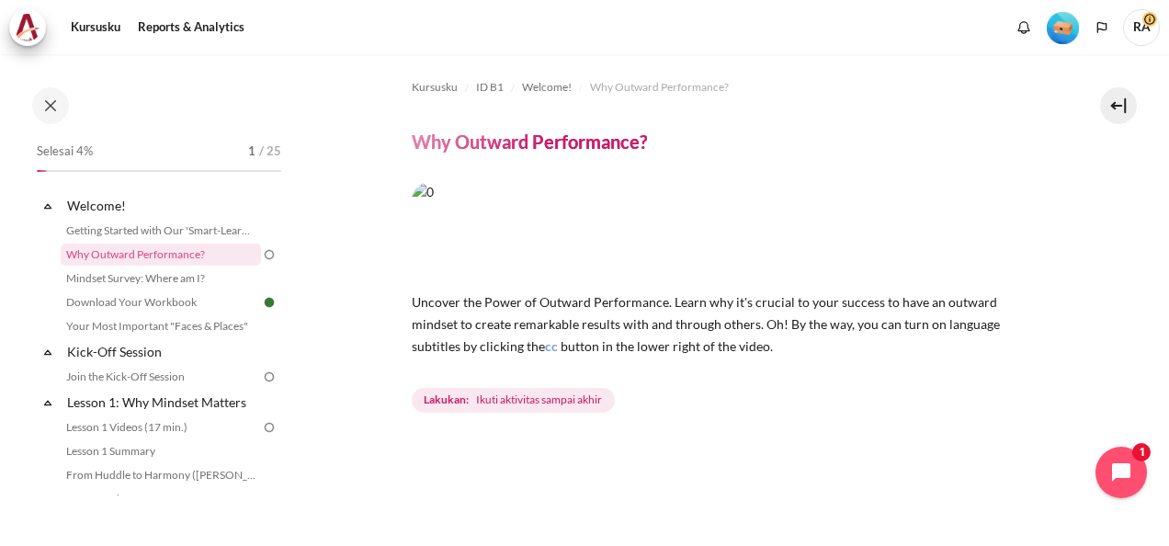
click at [263, 256] on img at bounding box center [269, 254] width 17 height 17
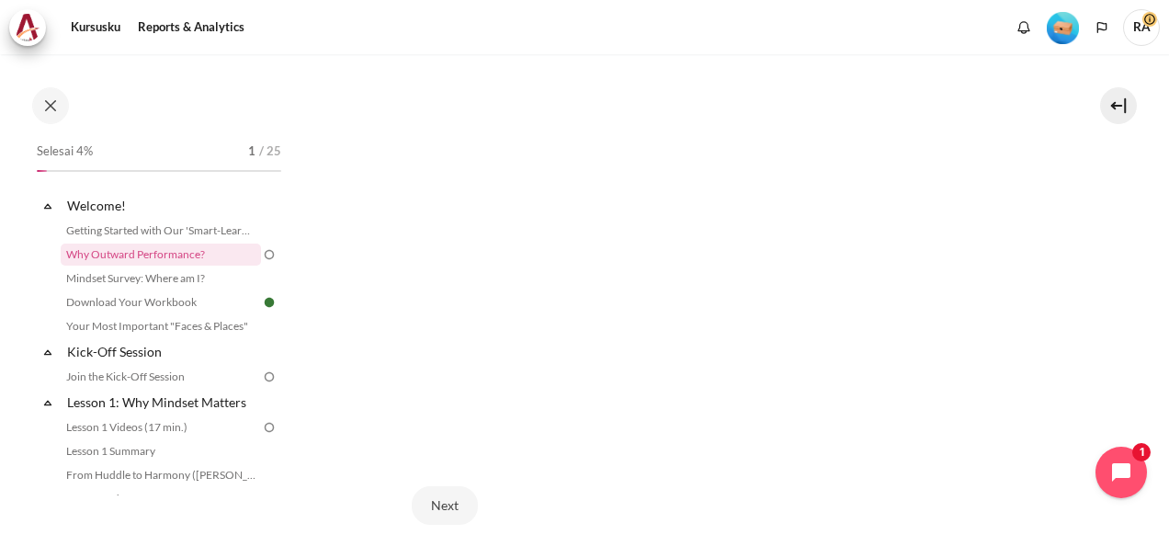
scroll to position [402, 0]
click at [261, 379] on img at bounding box center [269, 377] width 17 height 17
click at [192, 374] on link "Join the Kick-Off Session" at bounding box center [161, 377] width 200 height 22
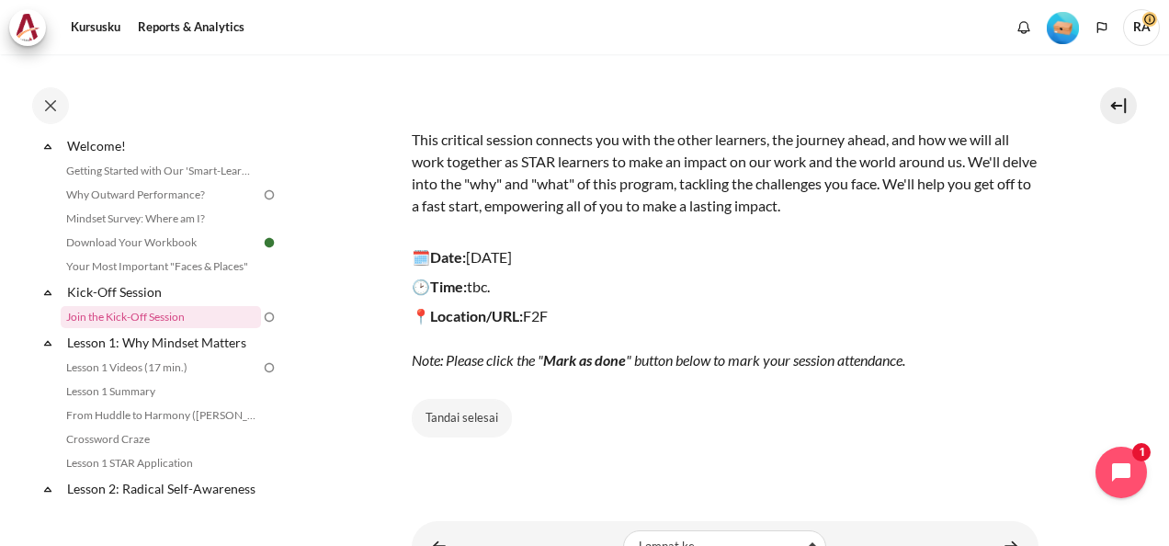
scroll to position [270, 0]
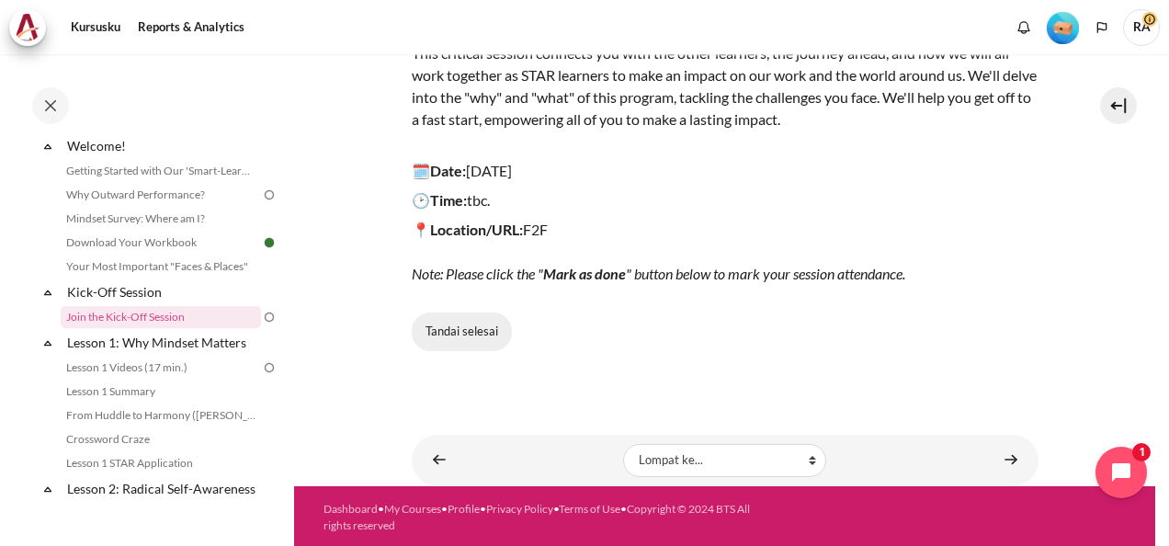
click at [467, 326] on button "Tandai selesai" at bounding box center [462, 331] width 100 height 39
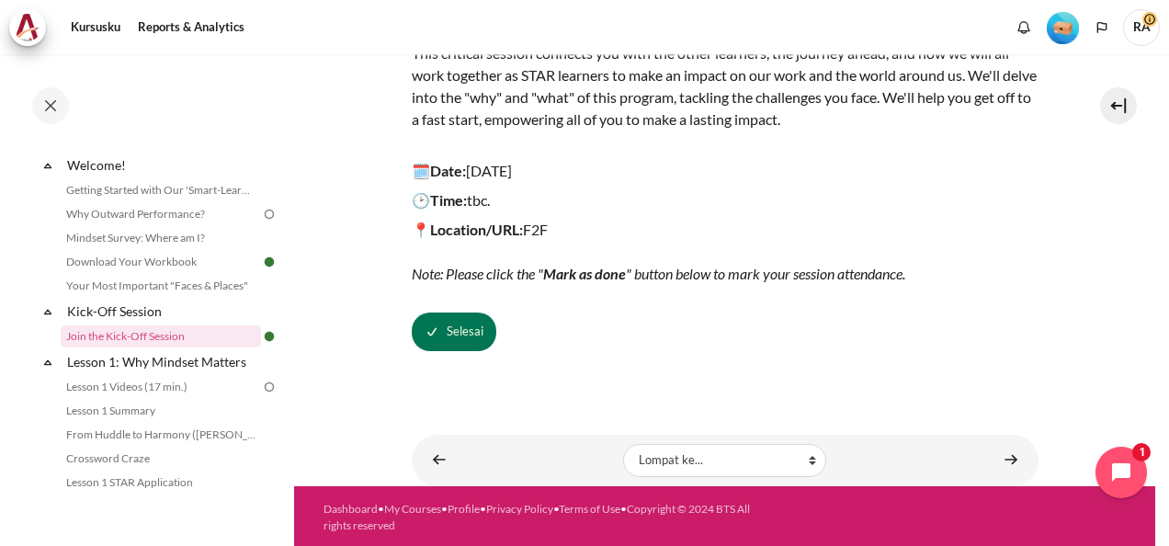
scroll to position [0, 0]
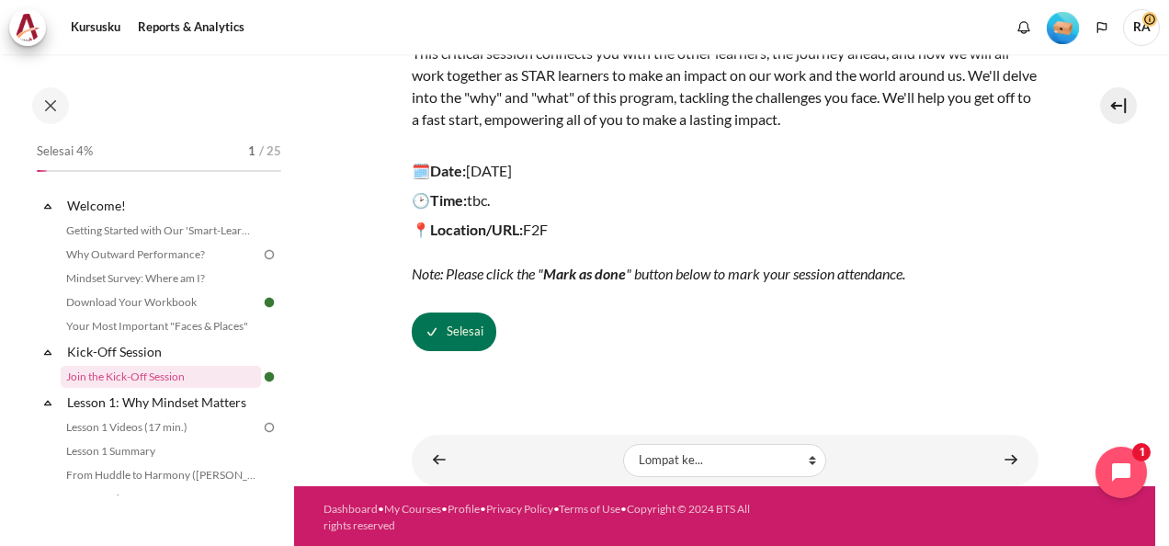
click at [261, 253] on img at bounding box center [269, 254] width 17 height 17
click at [261, 251] on img at bounding box center [269, 254] width 17 height 17
click at [261, 254] on img at bounding box center [269, 254] width 17 height 17
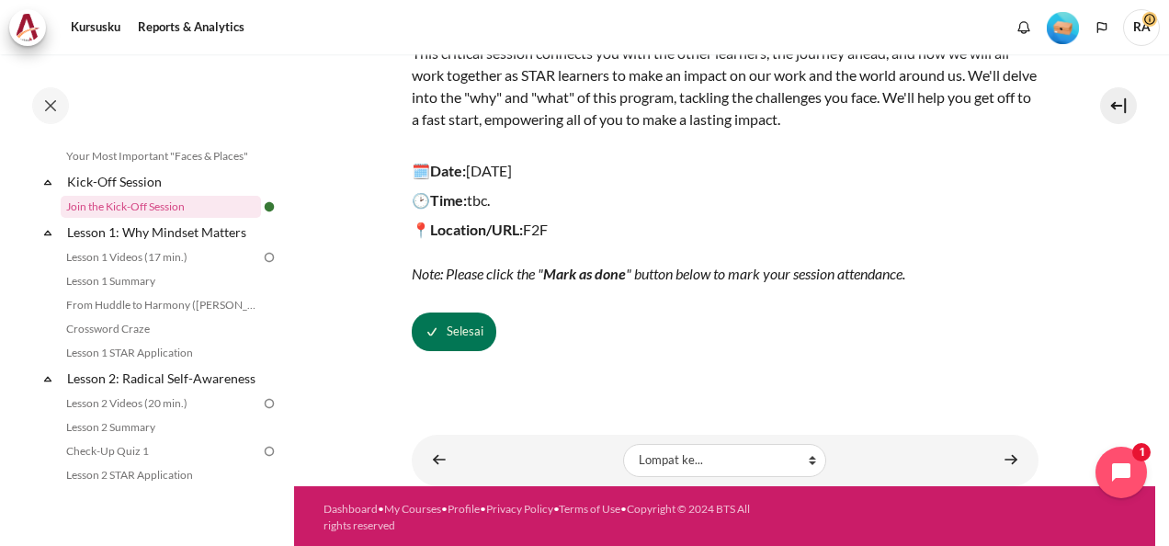
scroll to position [184, 0]
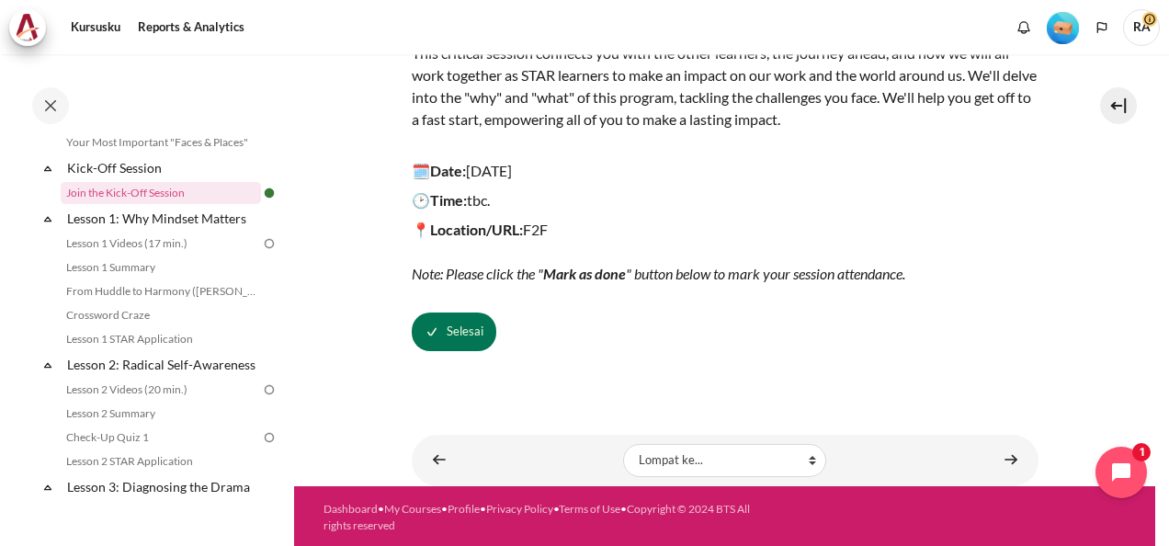
click at [261, 244] on img at bounding box center [269, 243] width 17 height 17
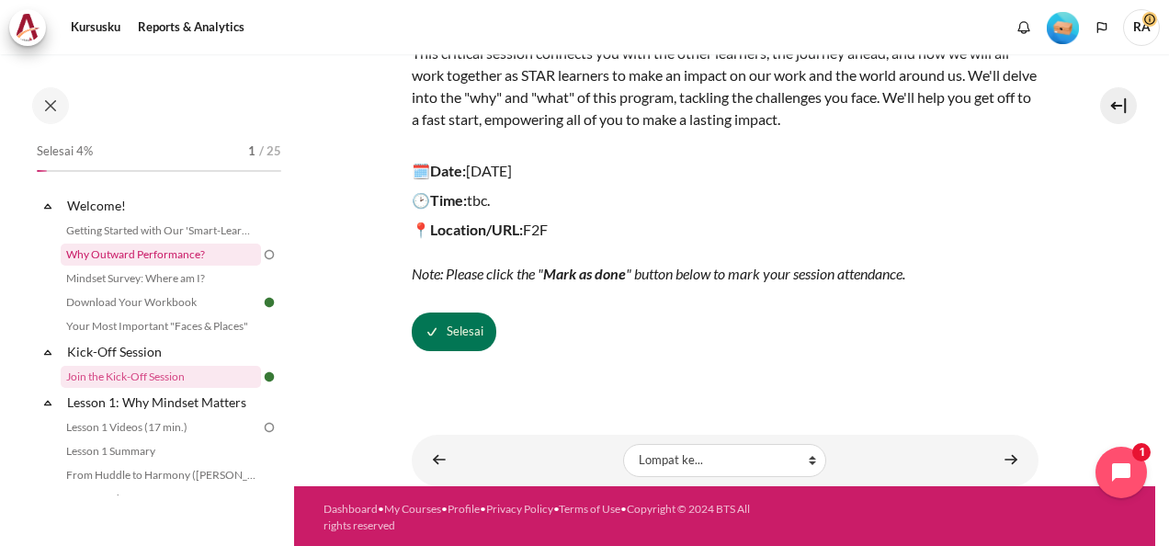
click at [160, 254] on link "Why Outward Performance?" at bounding box center [161, 255] width 200 height 22
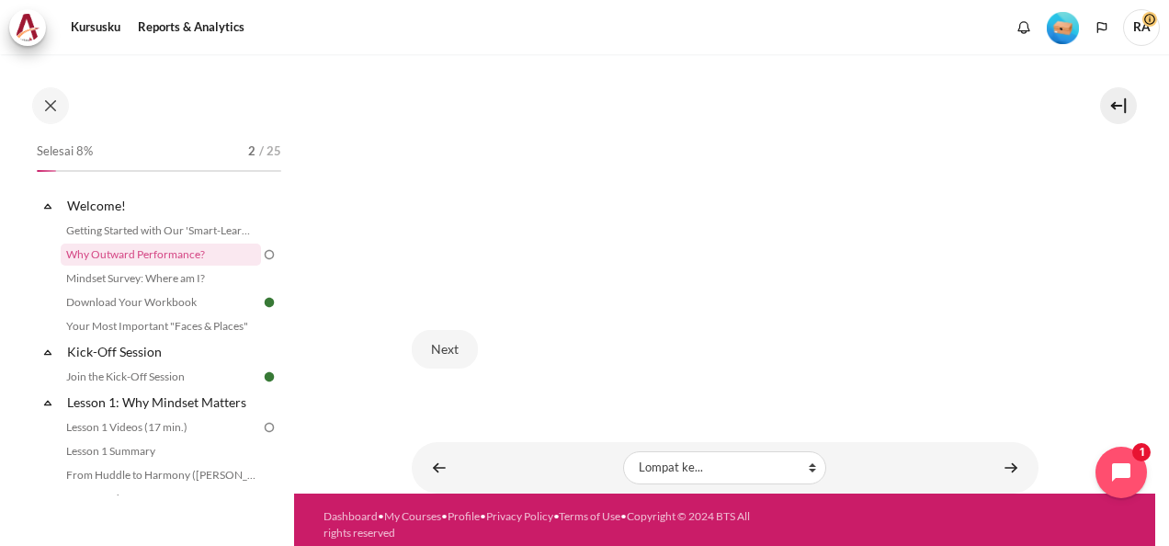
scroll to position [585, 0]
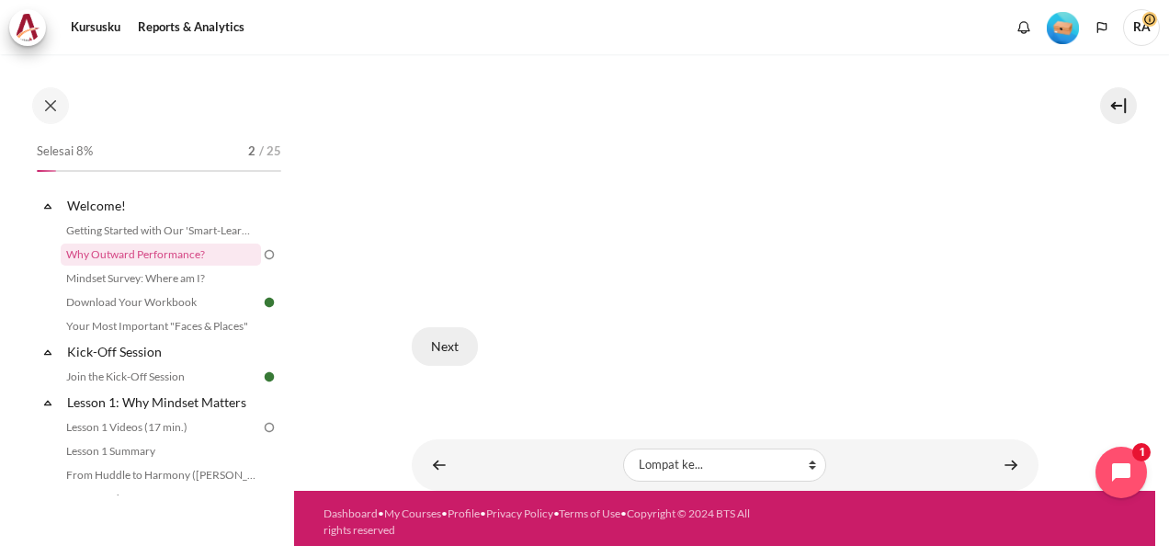
click at [445, 337] on button "Next" at bounding box center [445, 346] width 66 height 39
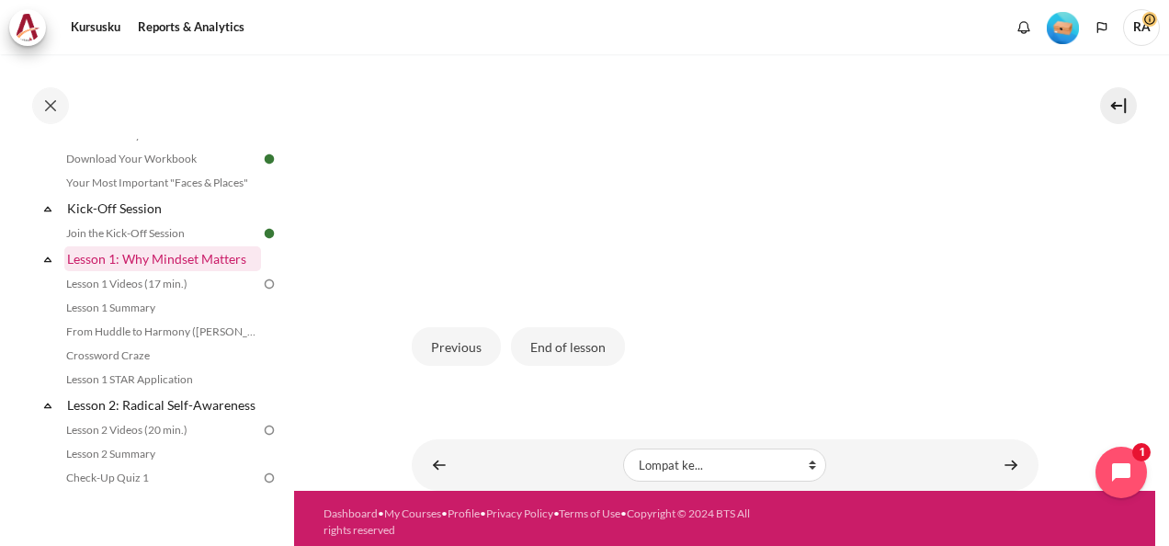
scroll to position [184, 0]
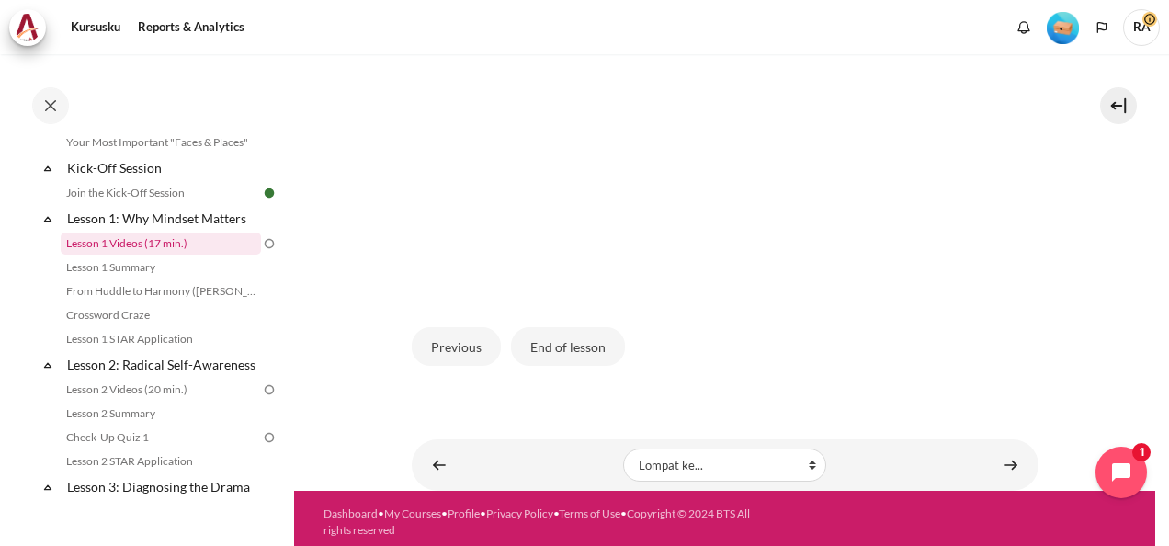
click at [147, 238] on link "Lesson 1 Videos (17 min.)" at bounding box center [161, 244] width 200 height 22
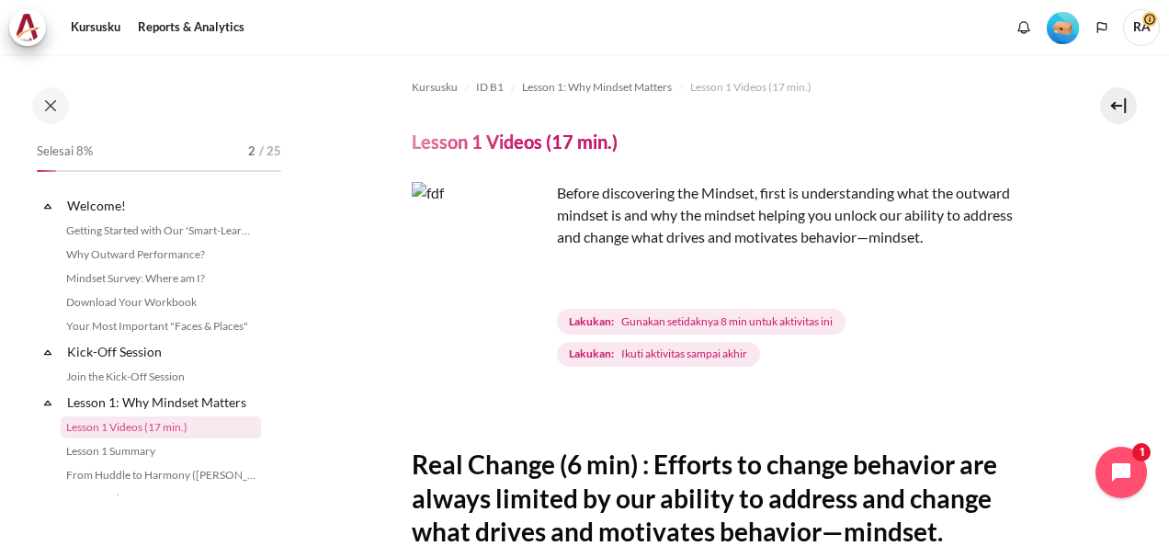
scroll to position [110, 0]
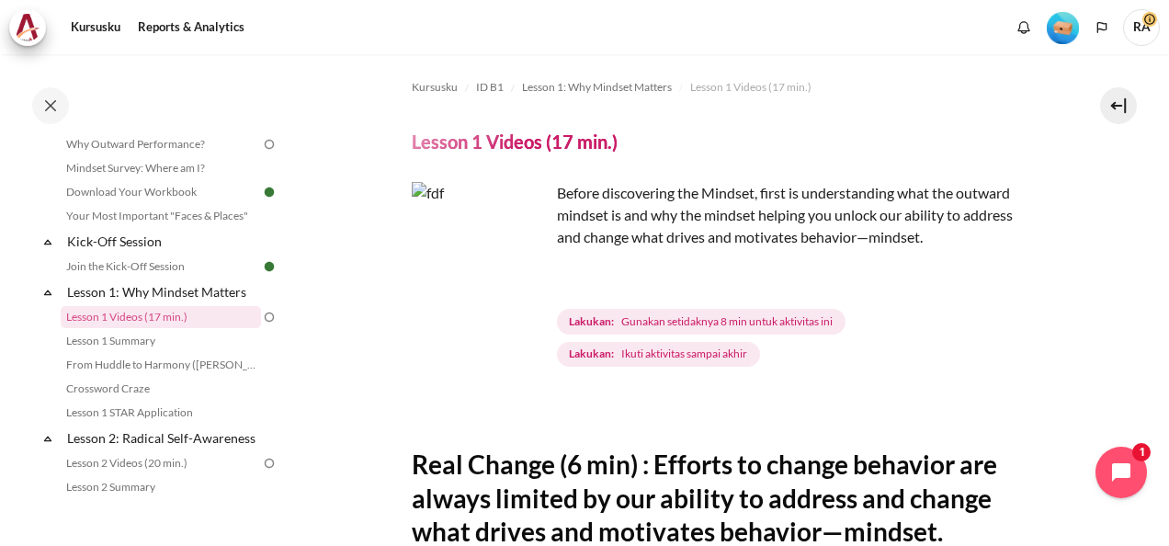
click at [261, 316] on img at bounding box center [269, 317] width 17 height 17
click at [190, 320] on link "Lesson 1 Videos (17 min.)" at bounding box center [161, 317] width 200 height 22
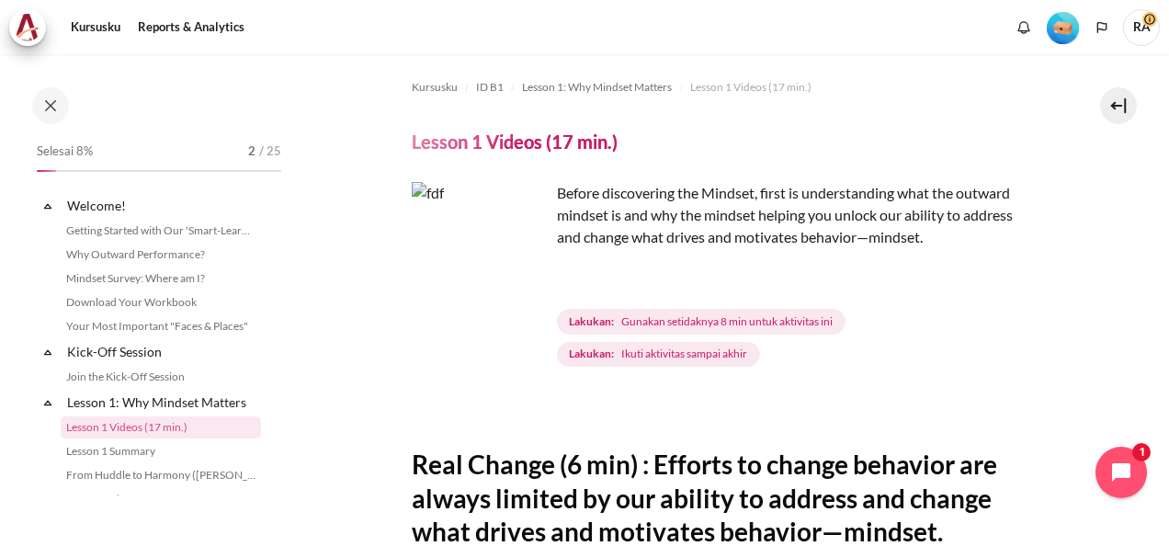
scroll to position [110, 0]
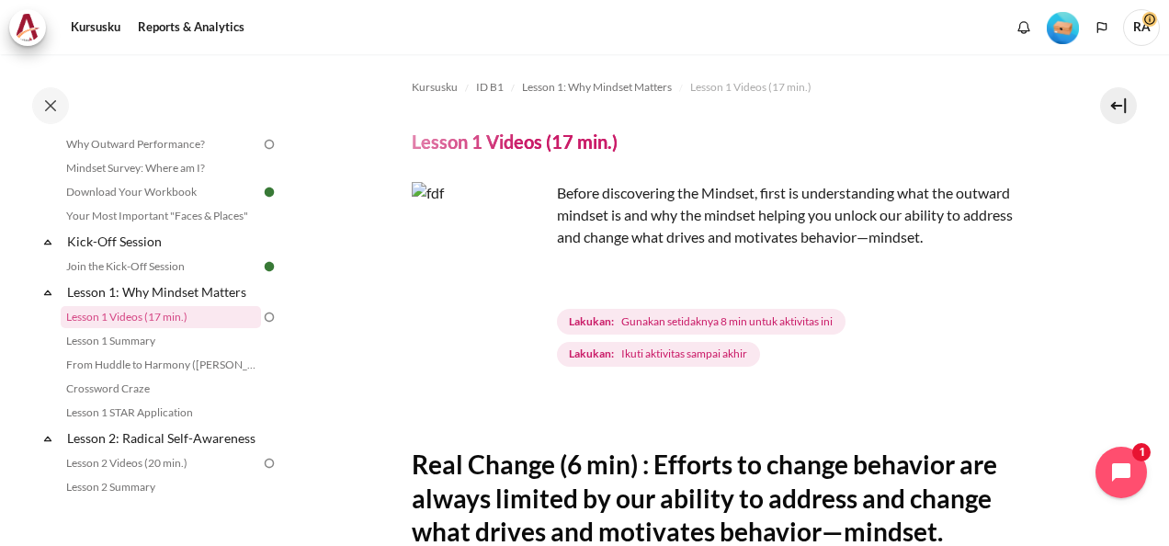
click at [954, 98] on ol "Kursusku ID B1 Lesson 1: Why Mindset Matters Lesson 1 Videos (17 min.)" at bounding box center [725, 87] width 627 height 29
click at [518, 280] on img "Konten" at bounding box center [481, 251] width 138 height 138
click at [941, 142] on header "Lesson 1 Videos (17 min.)" at bounding box center [725, 142] width 627 height 24
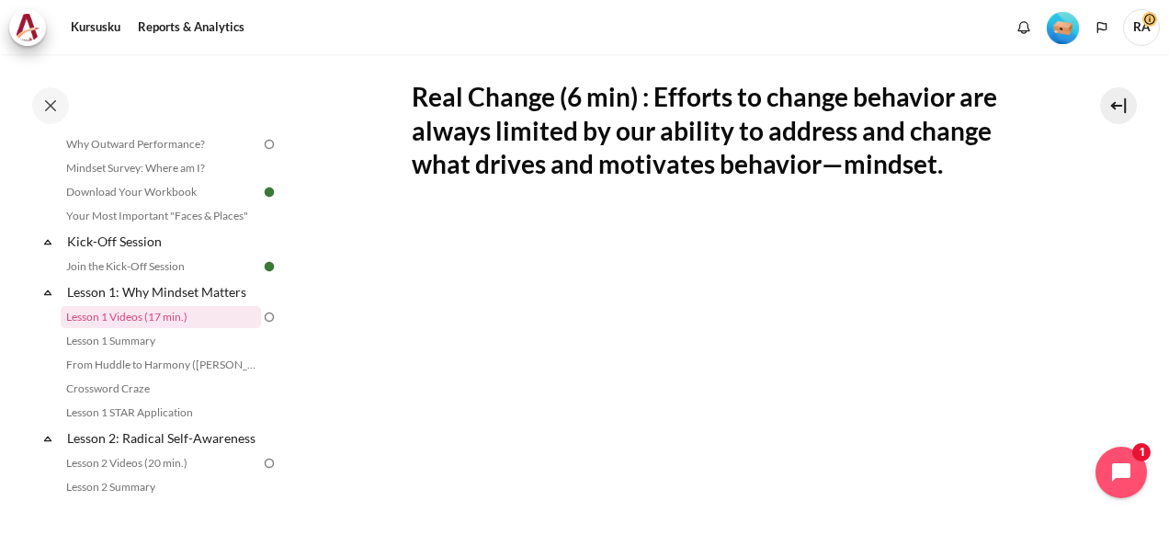
scroll to position [460, 0]
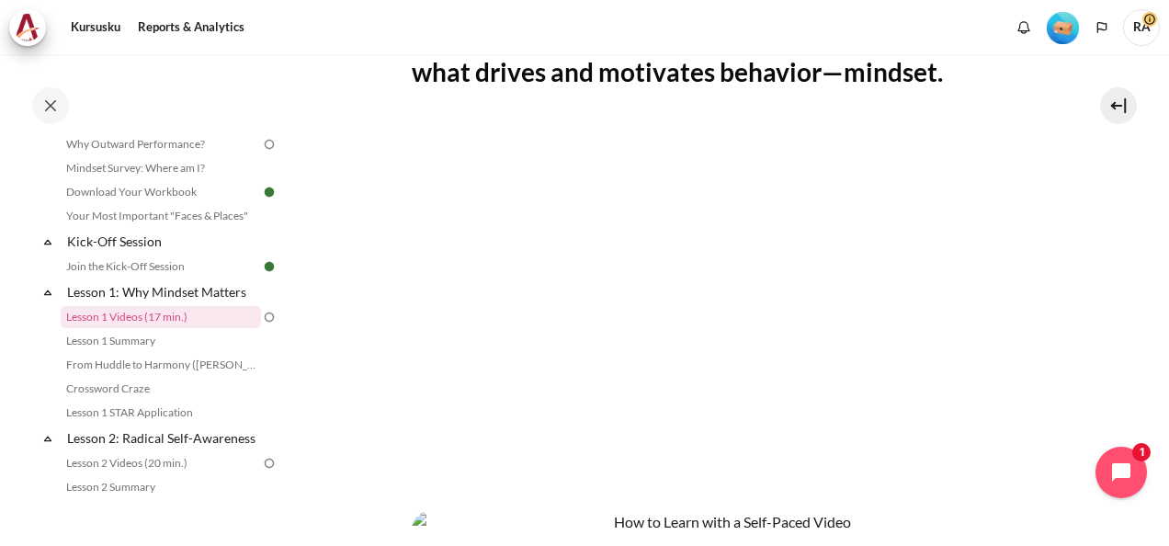
click at [783, 31] on div "Kursusku Reports & Analytics Selengkapnya" at bounding box center [584, 27] width 1151 height 37
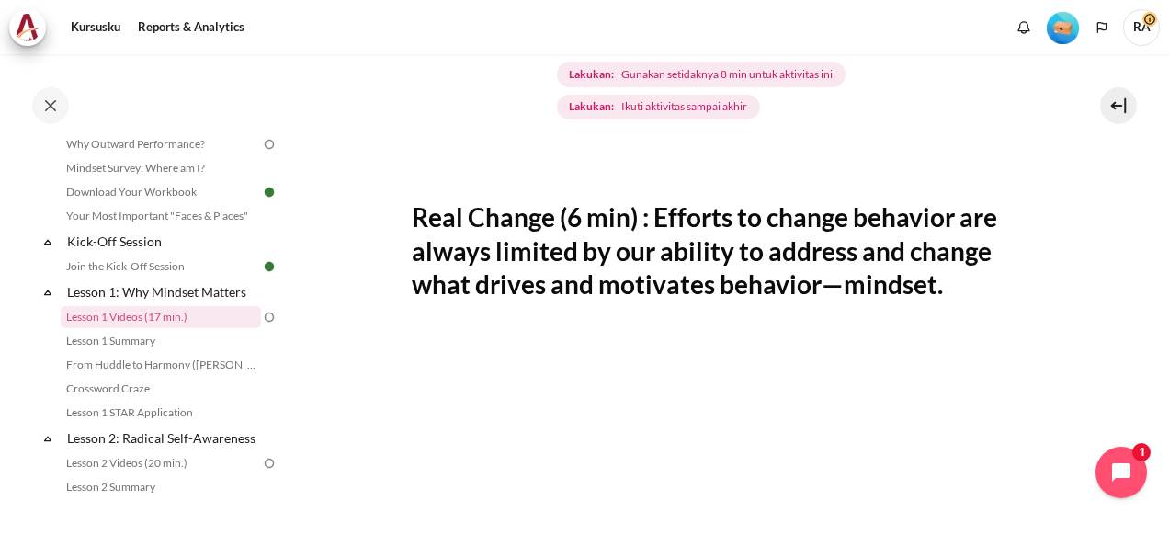
scroll to position [276, 0]
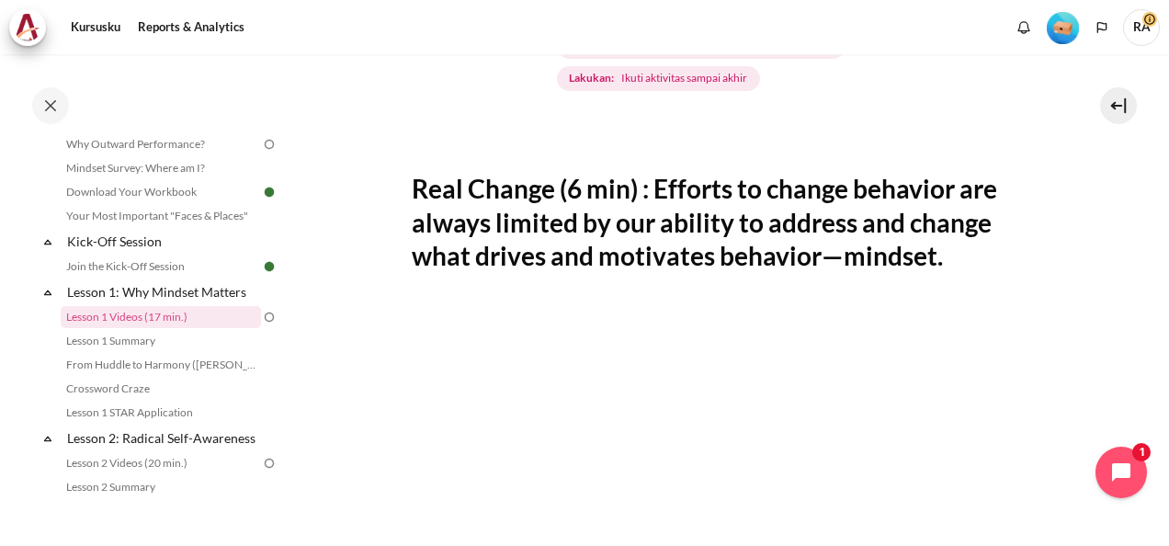
click at [261, 317] on img at bounding box center [269, 317] width 17 height 17
click at [171, 318] on link "Lesson 1 Videos (17 min.)" at bounding box center [161, 317] width 200 height 22
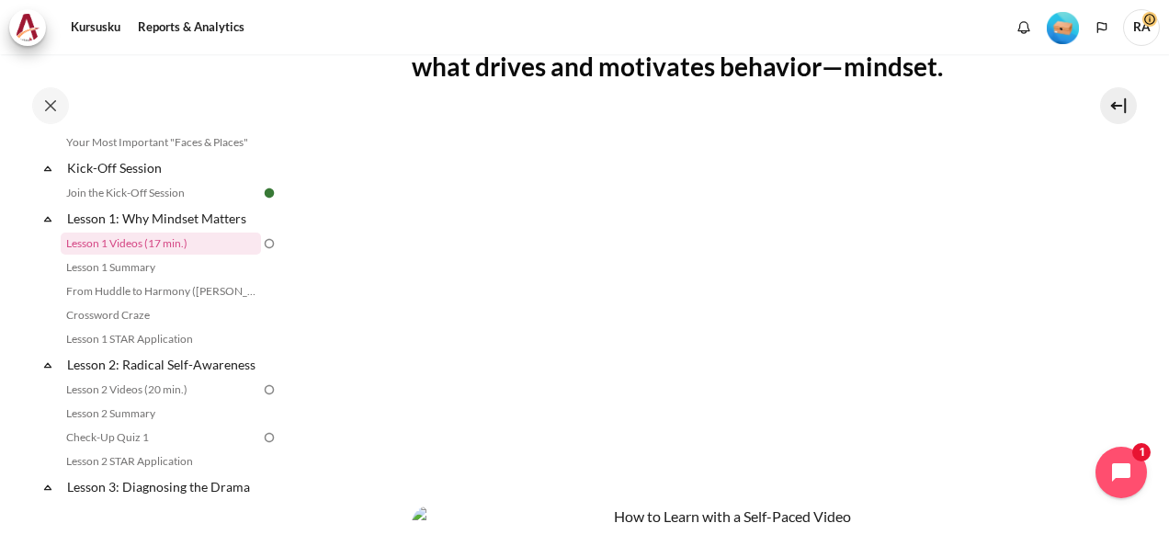
scroll to position [460, 0]
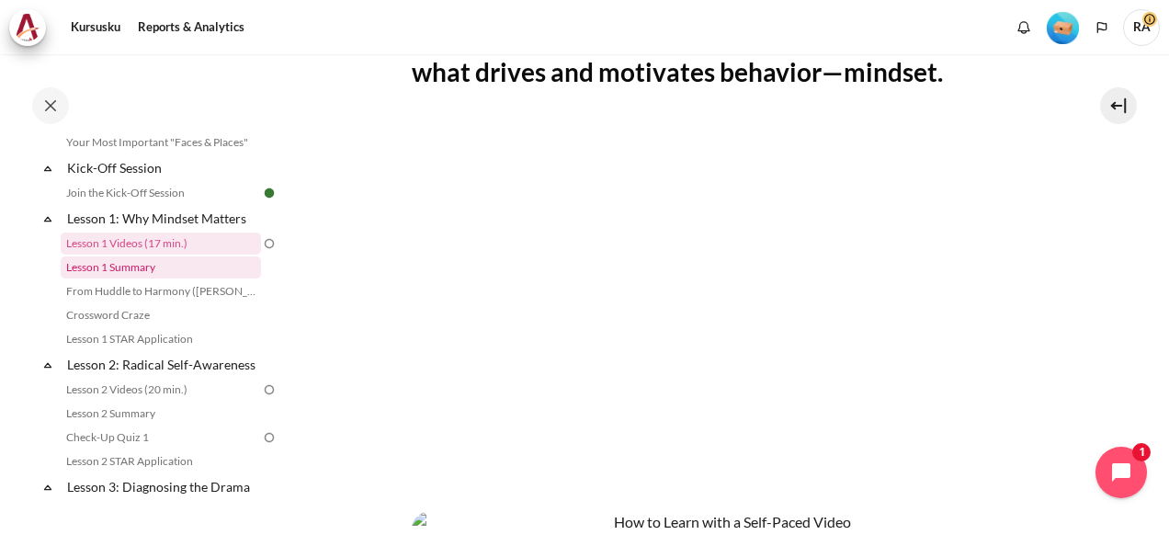
click at [131, 270] on link "Lesson 1 Summary" at bounding box center [161, 267] width 200 height 22
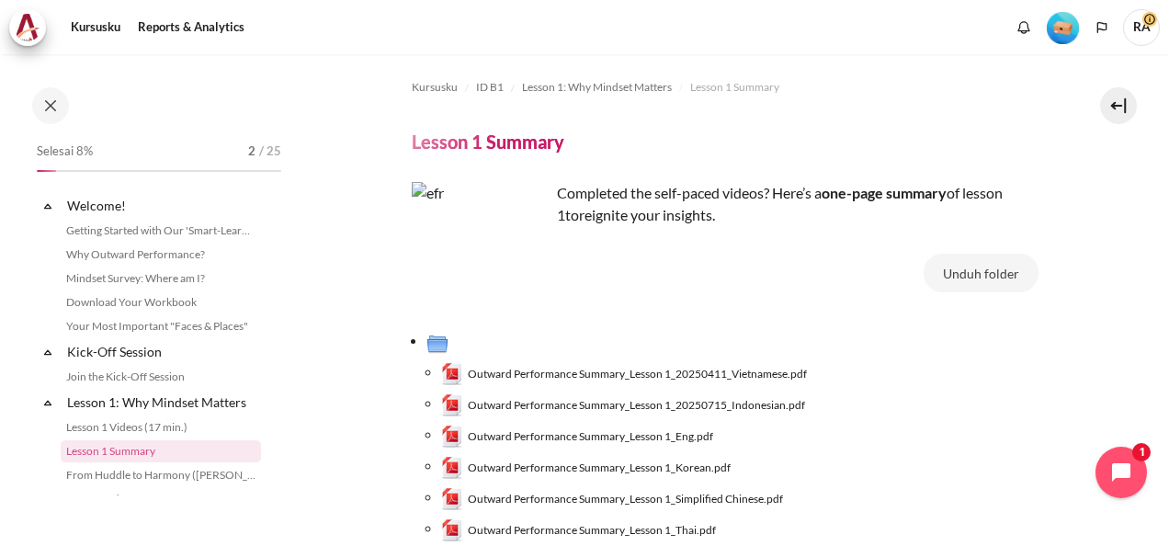
scroll to position [134, 0]
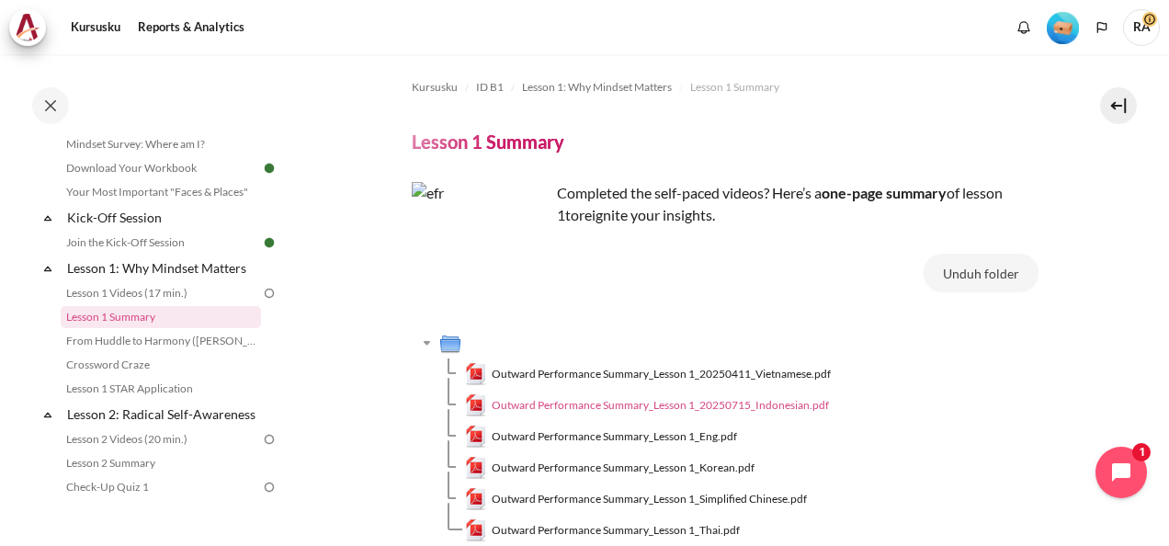
click at [590, 405] on span "Outward Performance Summary_Lesson 1_20250715_Indonesian.pdf" at bounding box center [660, 405] width 337 height 17
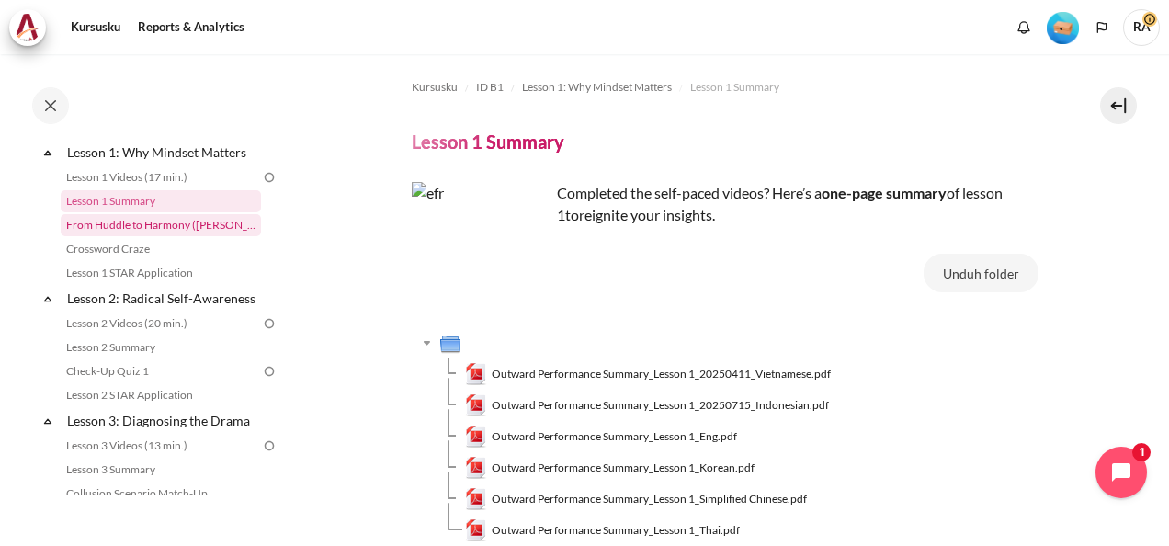
scroll to position [276, 0]
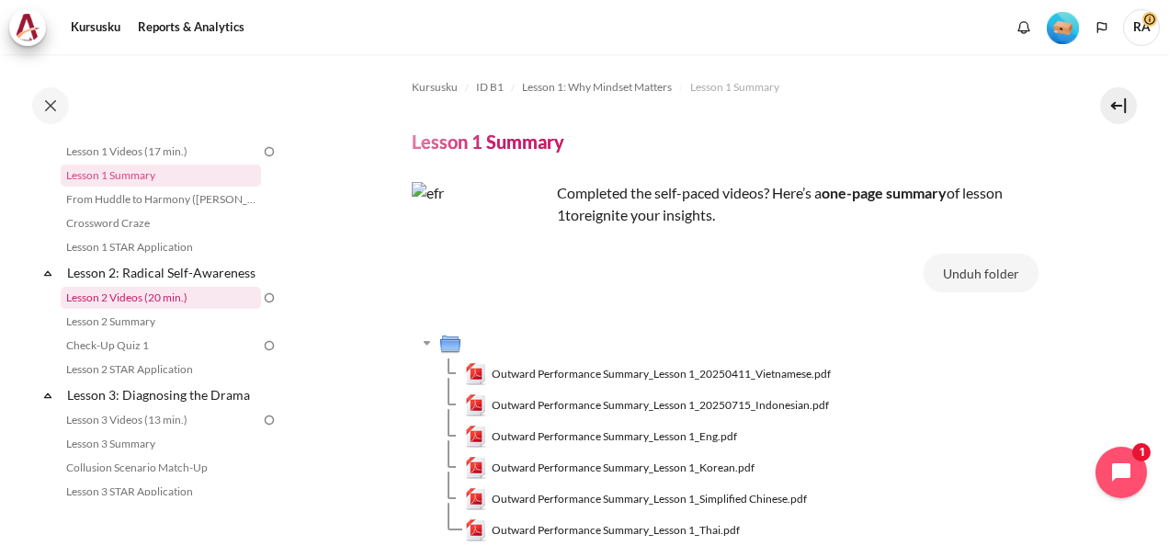
click at [162, 309] on link "Lesson 2 Videos (20 min.)" at bounding box center [161, 298] width 200 height 22
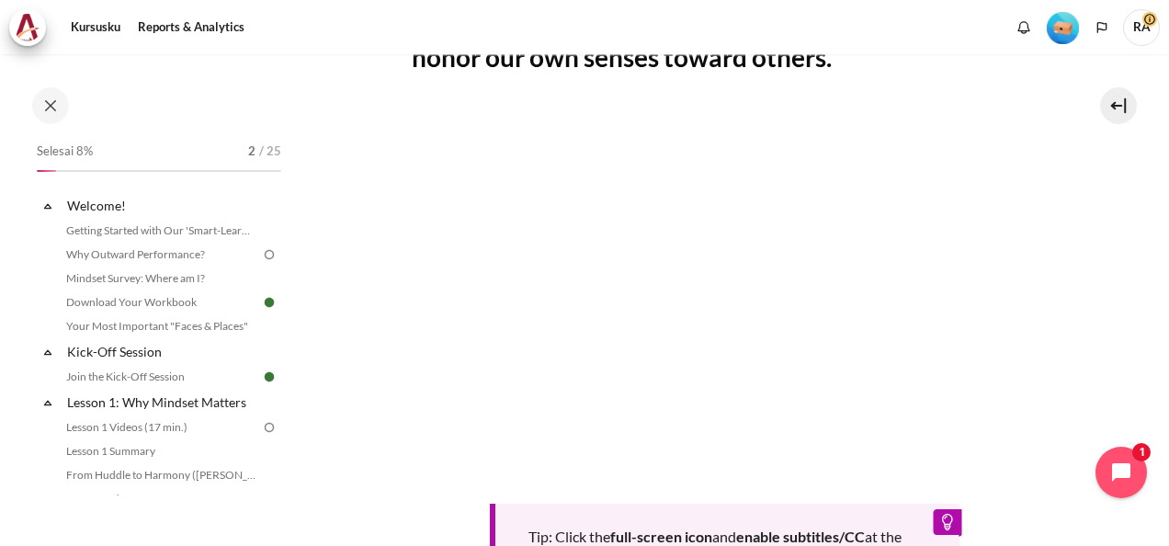
click at [118, 170] on div at bounding box center [159, 171] width 244 height 2
click at [52, 166] on div "Selesai 8% 2 / 25" at bounding box center [159, 155] width 244 height 33
click at [42, 170] on div at bounding box center [46, 171] width 19 height 2
click at [50, 170] on div at bounding box center [46, 171] width 19 height 2
